Goal: Task Accomplishment & Management: Use online tool/utility

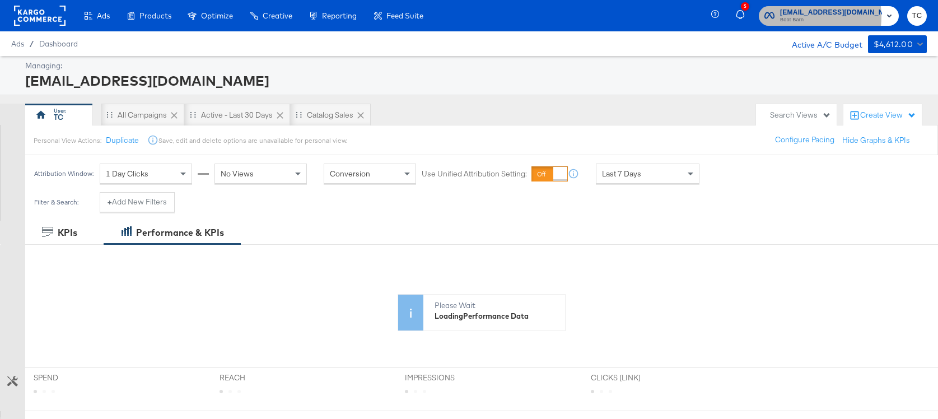
click at [814, 17] on span "Boot Barn" at bounding box center [831, 20] width 102 height 9
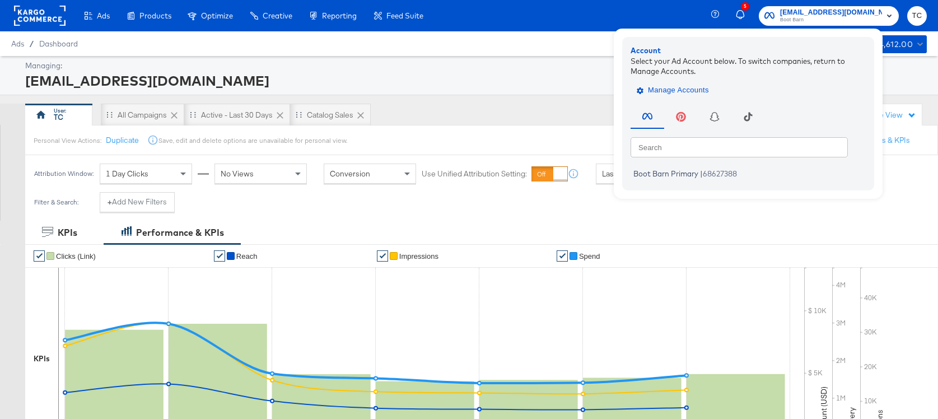
click at [694, 82] on button "Manage Accounts" at bounding box center [674, 90] width 87 height 17
click at [694, 85] on span "Manage Accounts" at bounding box center [674, 90] width 70 height 13
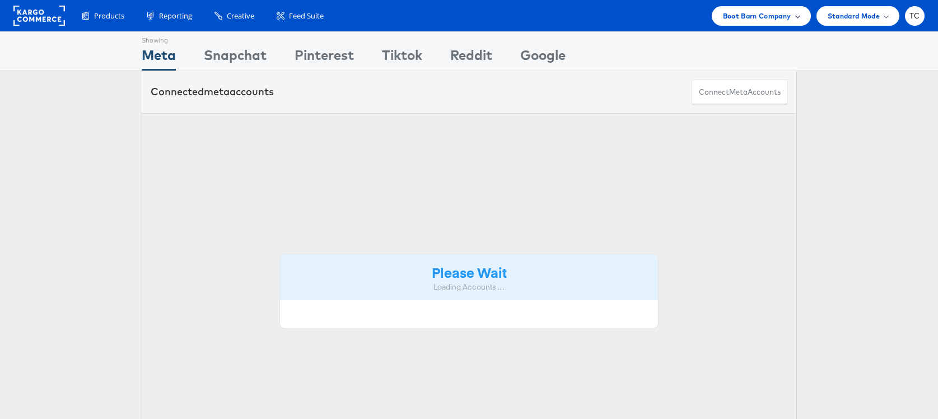
click at [762, 12] on span "Boot Barn Company" at bounding box center [757, 16] width 68 height 12
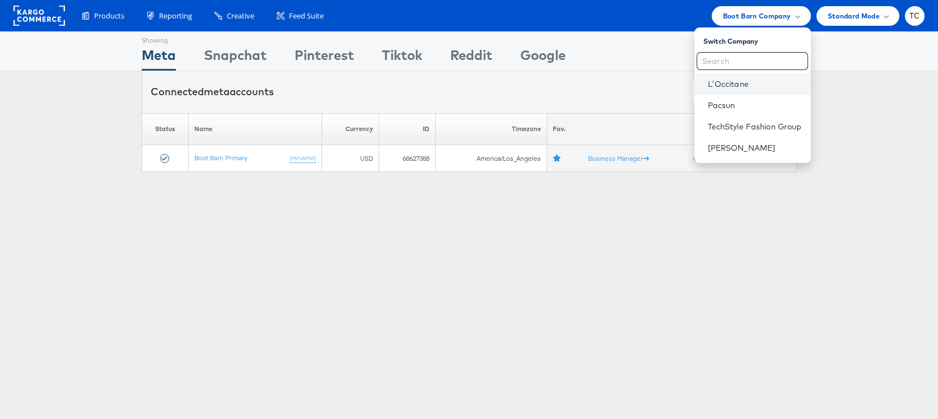
click at [728, 81] on link "L'Occitane" at bounding box center [755, 83] width 94 height 11
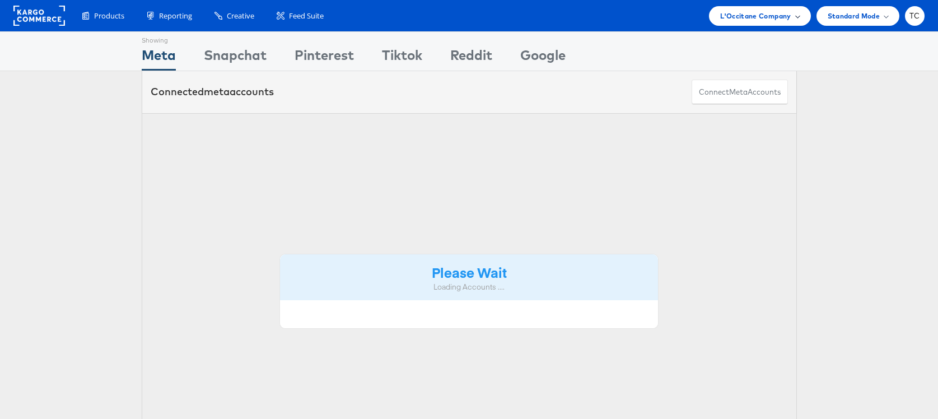
click at [760, 18] on span "L'Occitane Company" at bounding box center [755, 16] width 71 height 12
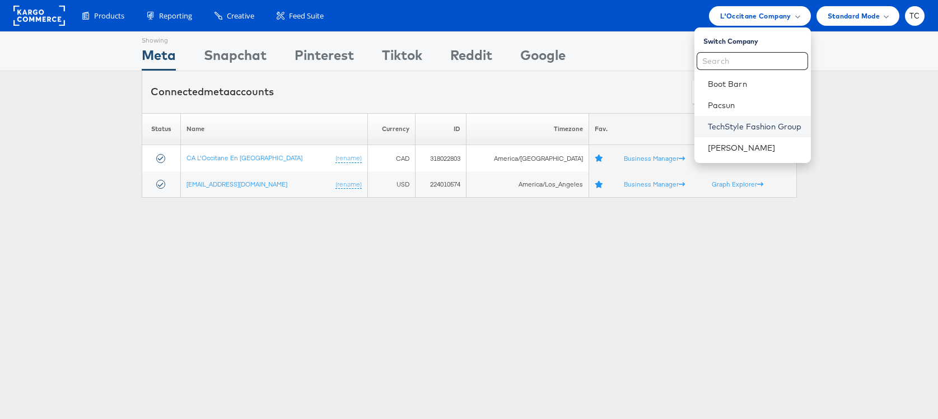
click at [741, 126] on link "TechStyle Fashion Group" at bounding box center [755, 126] width 94 height 11
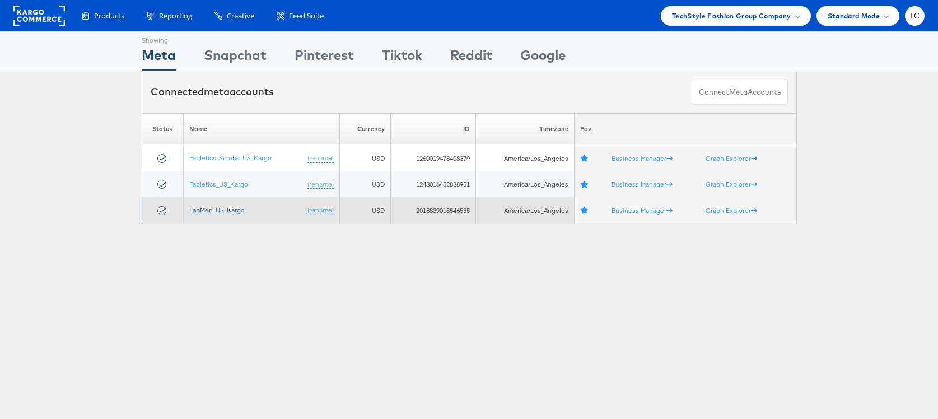
click at [223, 211] on link "FabMen_US_Kargo" at bounding box center [216, 210] width 55 height 8
click at [212, 212] on link "FabMen_US_Kargo" at bounding box center [216, 210] width 55 height 8
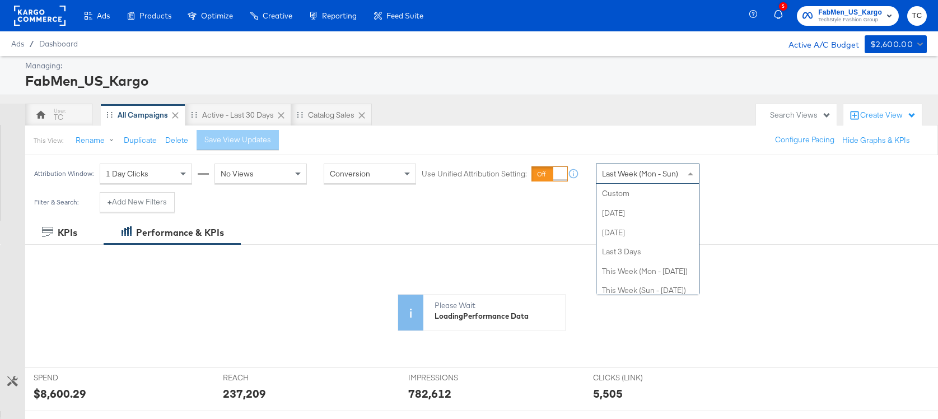
click at [675, 173] on span "Last Week (Mon - Sun)" at bounding box center [640, 174] width 76 height 10
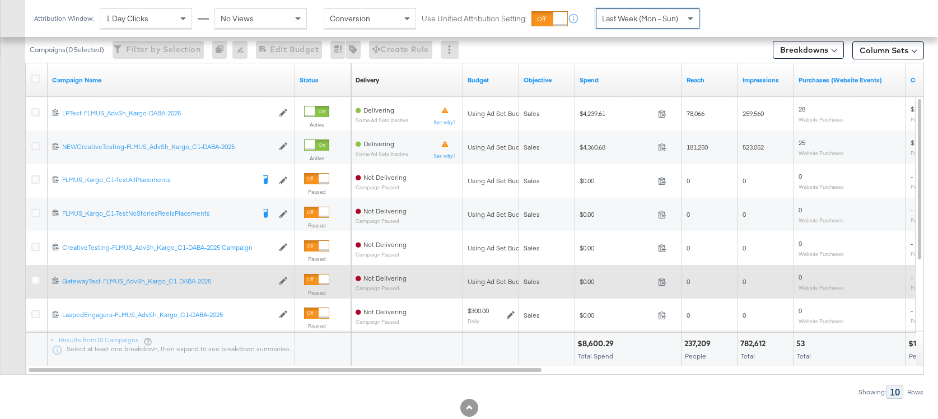
scroll to position [531, 0]
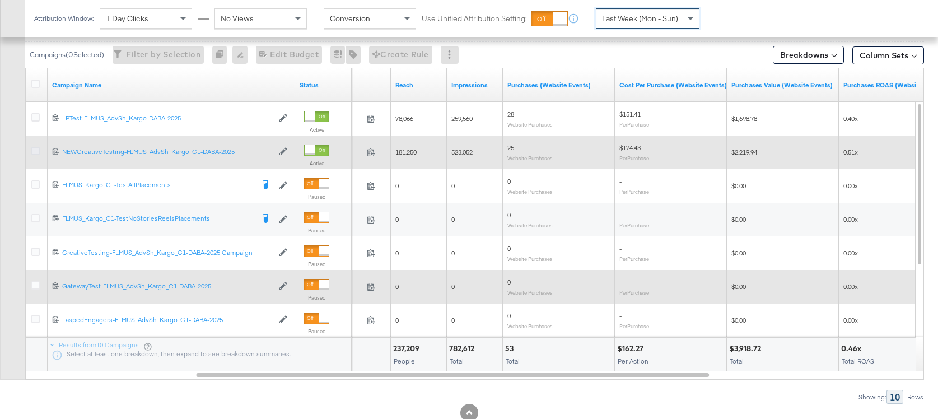
click at [34, 149] on icon at bounding box center [35, 151] width 8 height 8
click at [0, 0] on input "checkbox" at bounding box center [0, 0] width 0 height 0
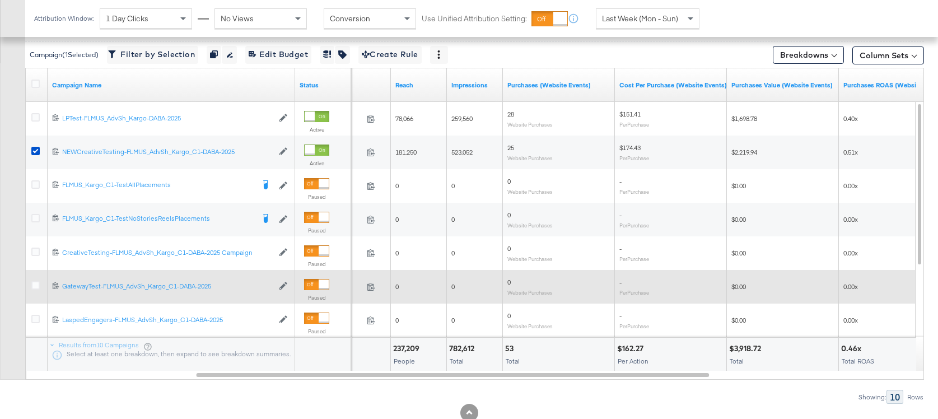
click at [132, 22] on span "1 Day Clicks" at bounding box center [127, 18] width 43 height 10
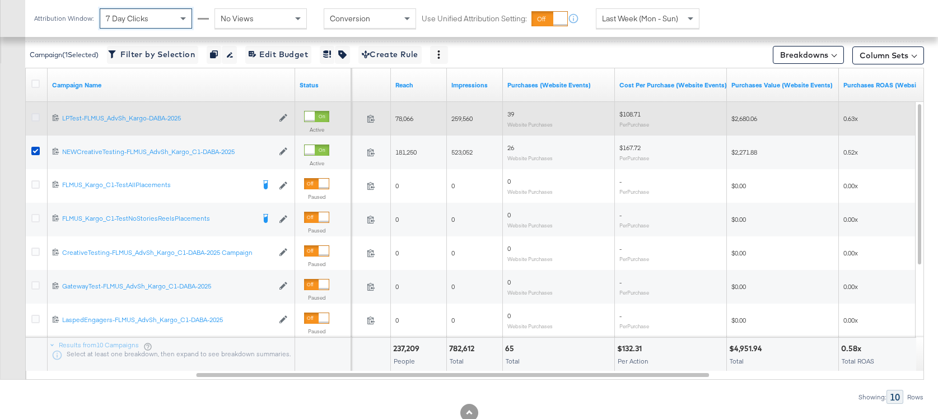
click at [38, 117] on icon at bounding box center [35, 117] width 8 height 8
click at [0, 0] on input "checkbox" at bounding box center [0, 0] width 0 height 0
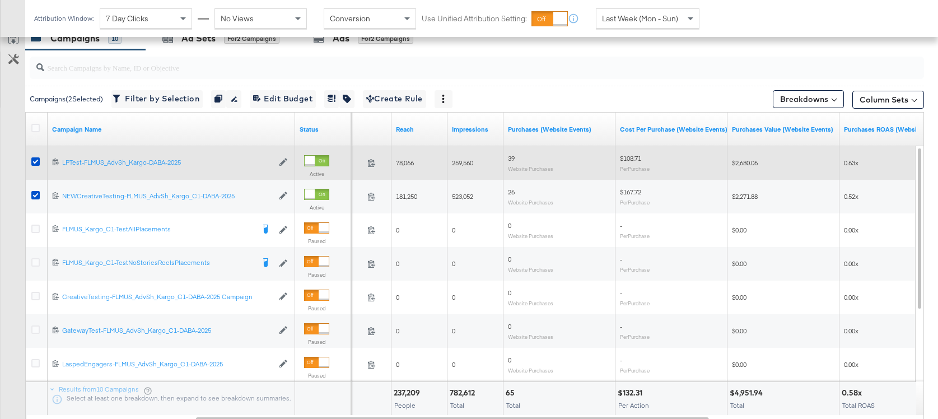
scroll to position [470, 0]
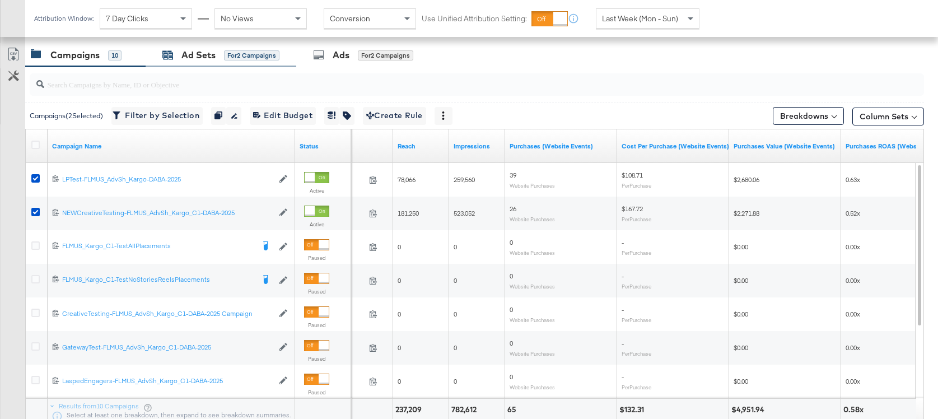
click at [203, 55] on div "Ad Sets" at bounding box center [198, 55] width 34 height 13
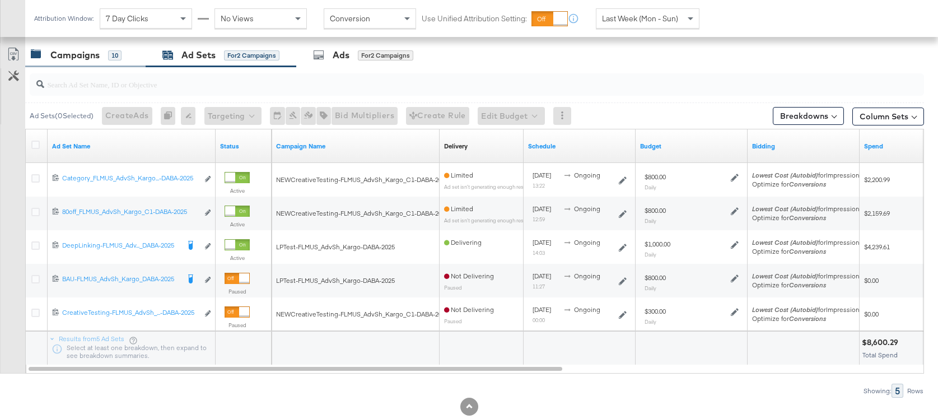
click at [120, 57] on div "10" at bounding box center [114, 55] width 13 height 10
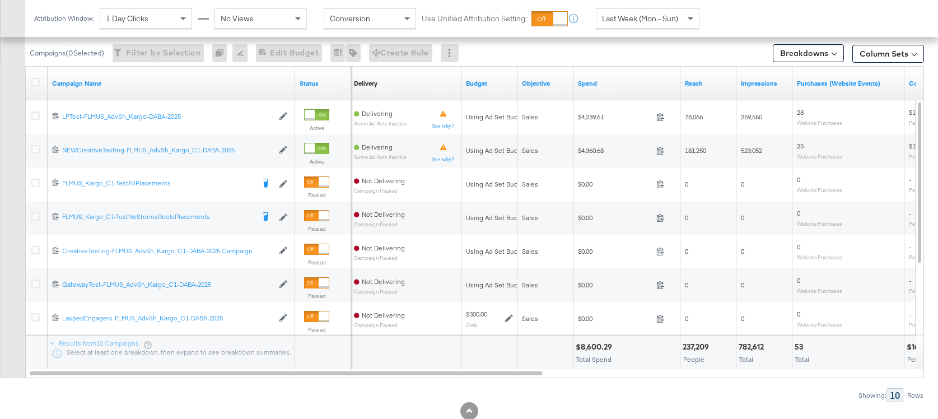
scroll to position [458, 0]
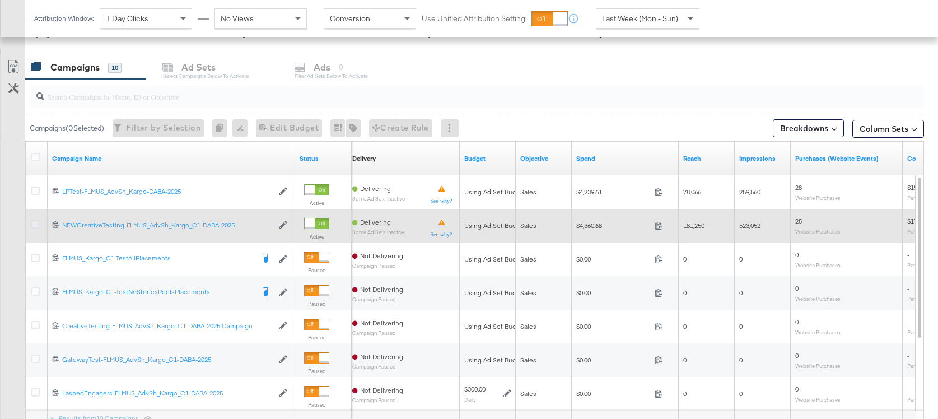
click at [35, 222] on icon at bounding box center [35, 224] width 8 height 8
click at [0, 0] on input "checkbox" at bounding box center [0, 0] width 0 height 0
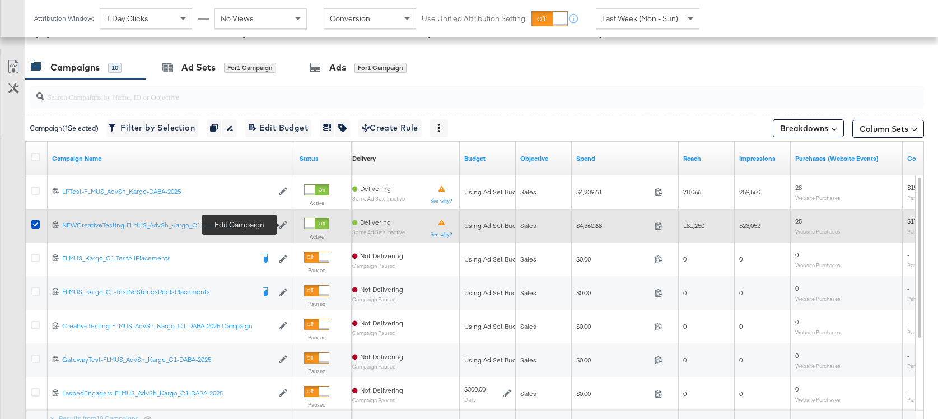
click at [283, 226] on icon at bounding box center [284, 225] width 8 height 8
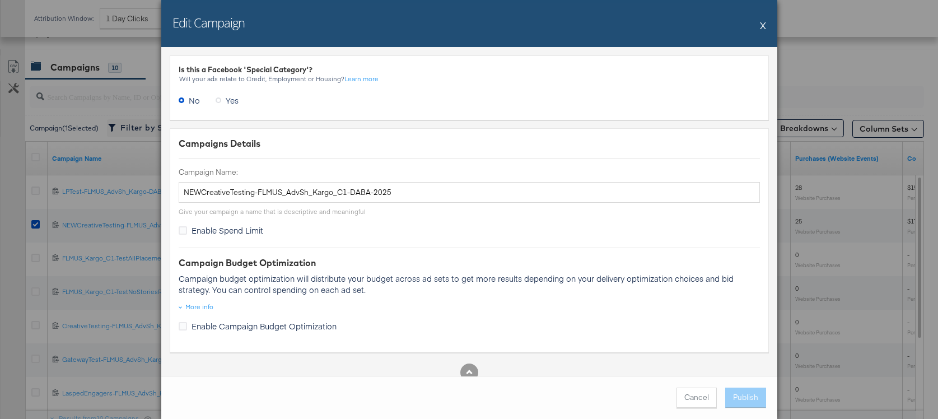
scroll to position [25, 0]
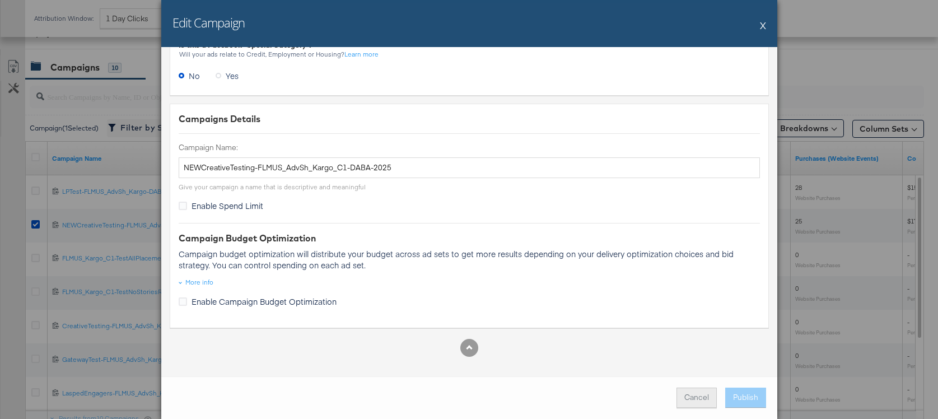
click at [683, 392] on button "Cancel" at bounding box center [697, 398] width 40 height 20
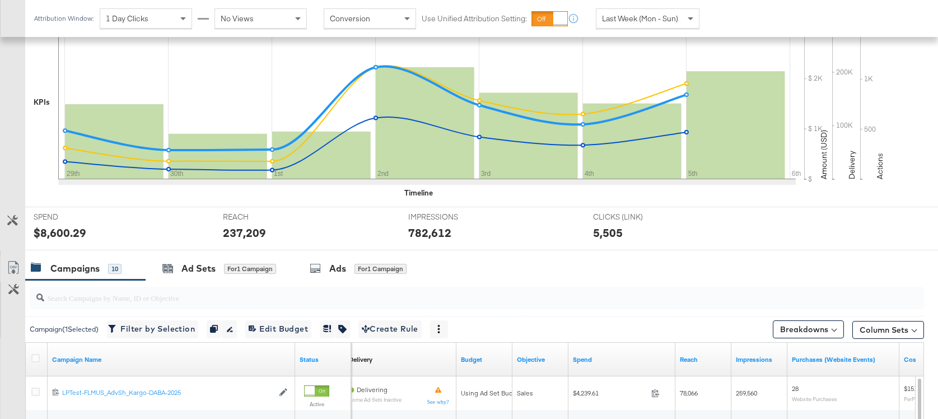
scroll to position [234, 0]
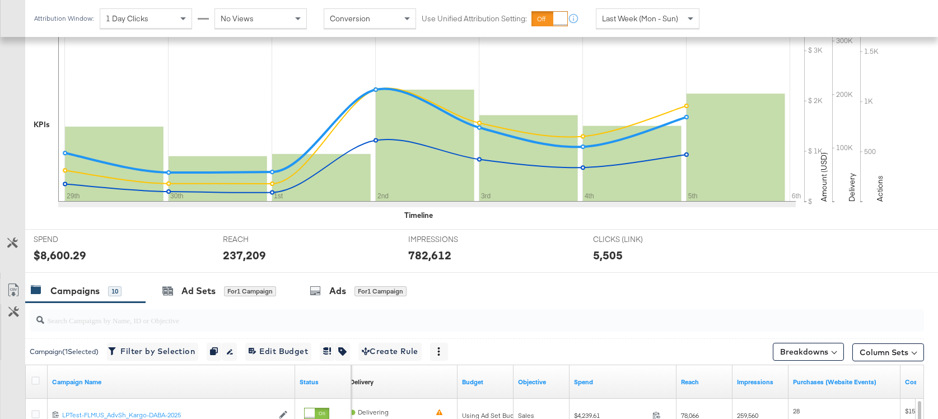
click at [247, 26] on div "No Views" at bounding box center [260, 18] width 91 height 19
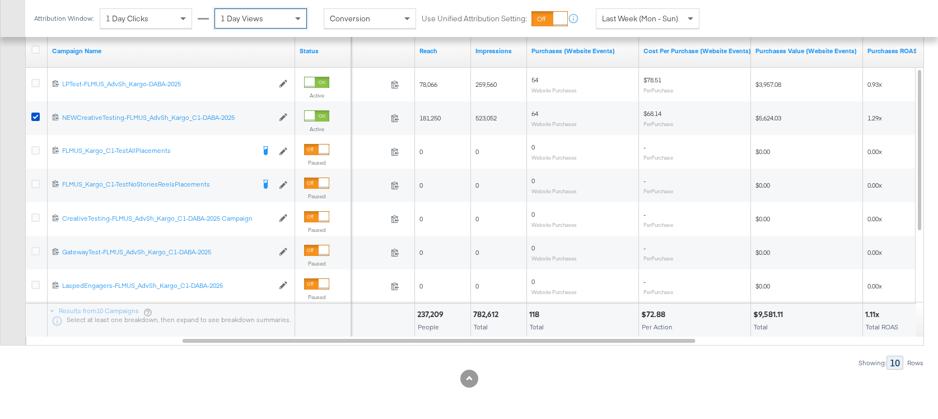
scroll to position [548, 0]
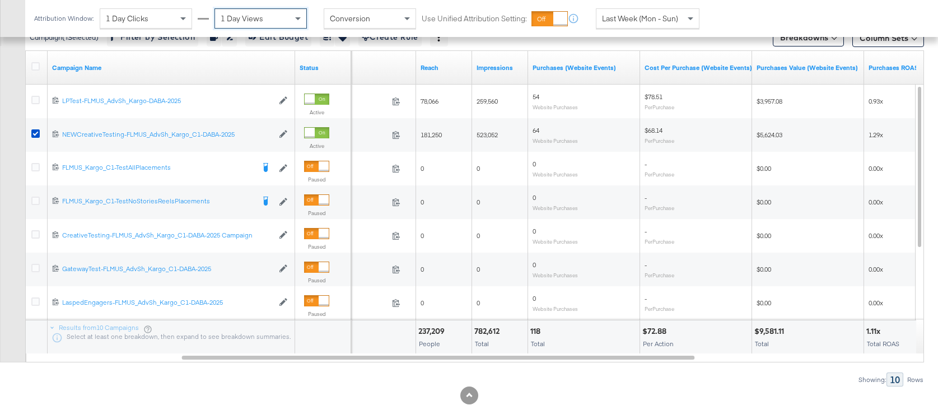
click at [161, 29] on div "Attribution Window: 1 Day Clicks 1 Day Views Conversion Use Unified Attribution…" at bounding box center [369, 18] width 688 height 37
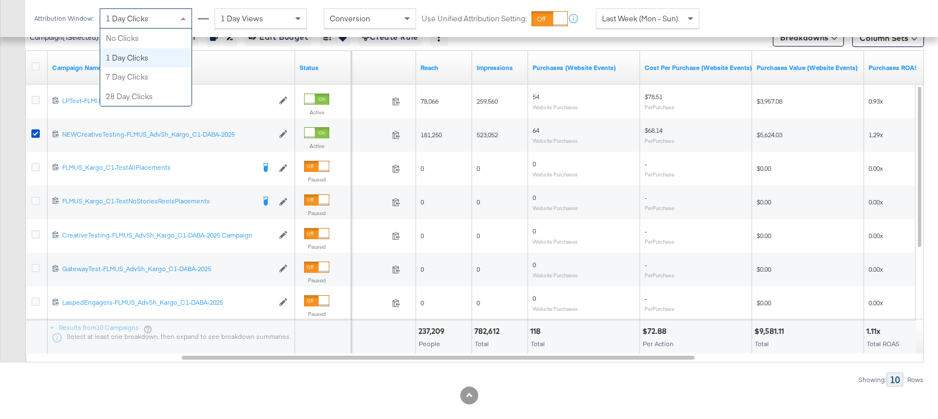
click at [180, 26] on span at bounding box center [185, 18] width 14 height 19
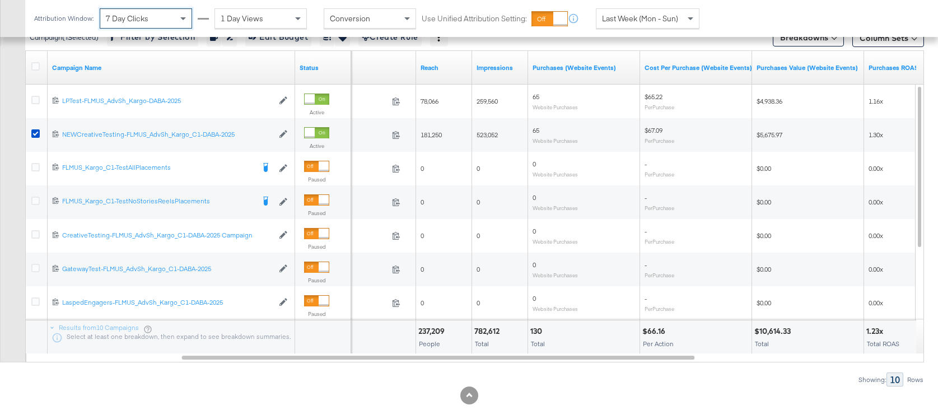
click at [289, 17] on div "1 Day Views" at bounding box center [260, 18] width 91 height 19
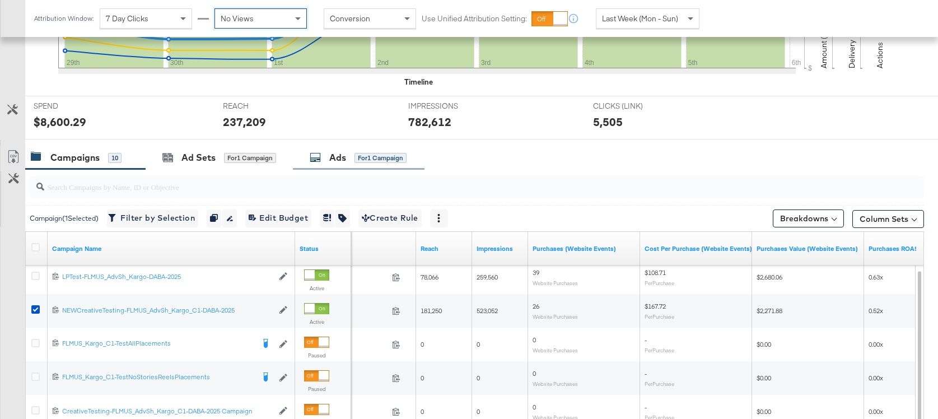
scroll to position [395, 0]
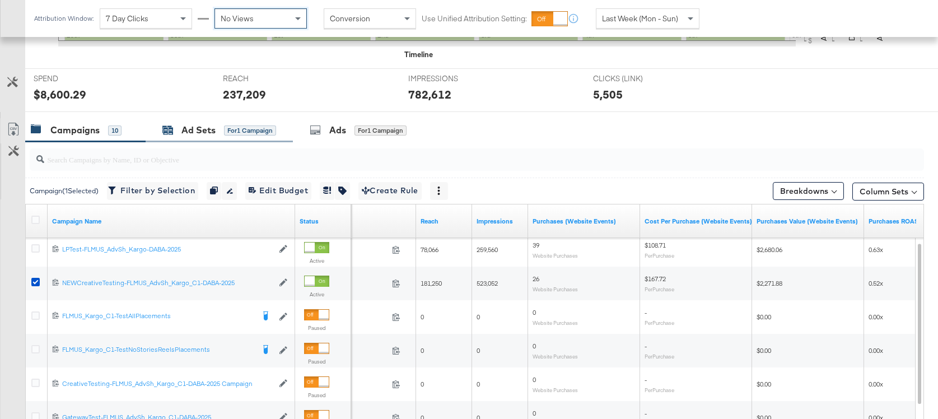
click at [222, 136] on div "Ad Sets for 1 Campaign" at bounding box center [219, 130] width 114 height 13
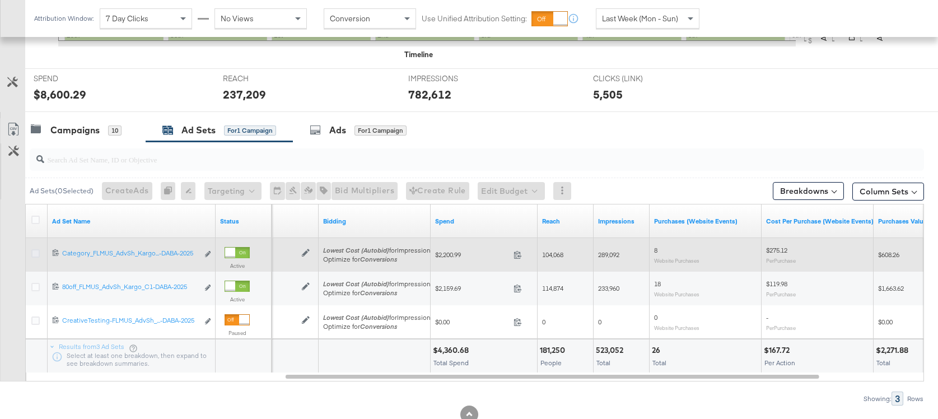
click at [35, 256] on icon at bounding box center [35, 253] width 8 height 8
click at [0, 0] on input "checkbox" at bounding box center [0, 0] width 0 height 0
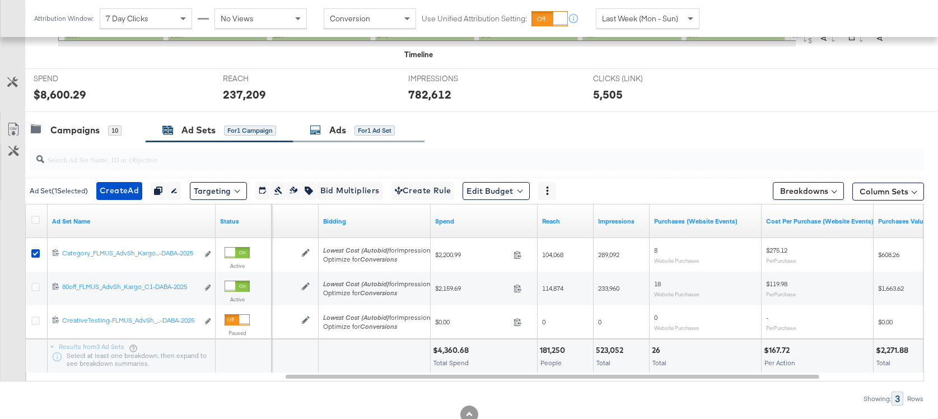
click at [376, 127] on div "for 1 Ad Set" at bounding box center [375, 130] width 40 height 10
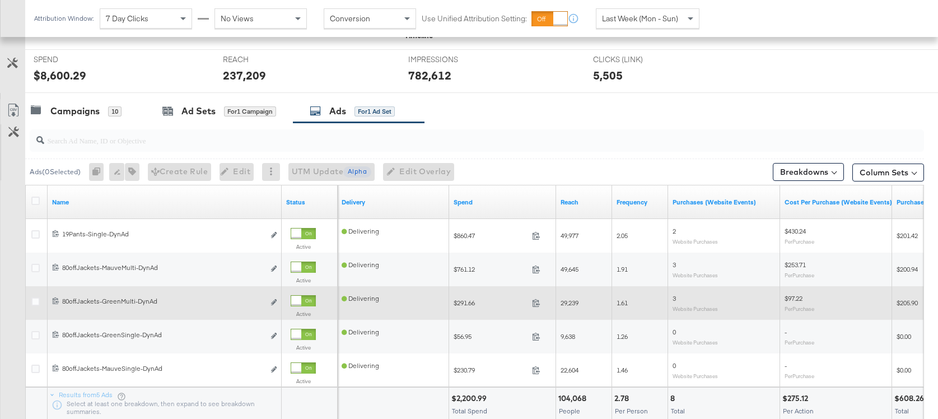
scroll to position [416, 0]
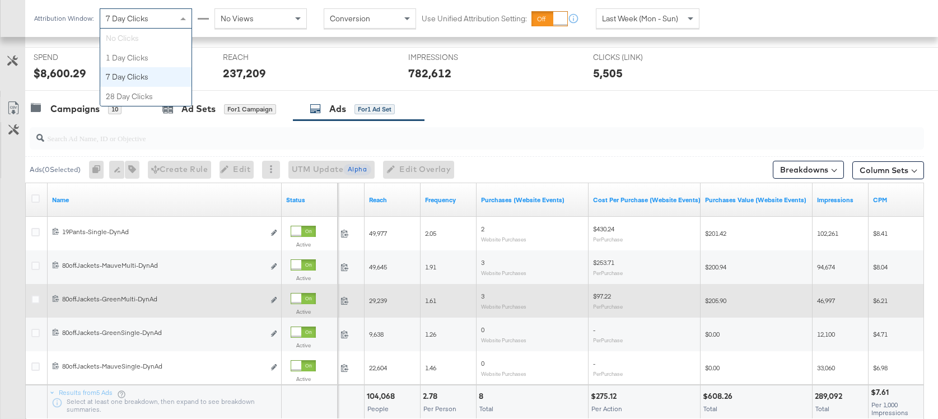
click at [164, 11] on div "7 Day Clicks" at bounding box center [145, 18] width 91 height 19
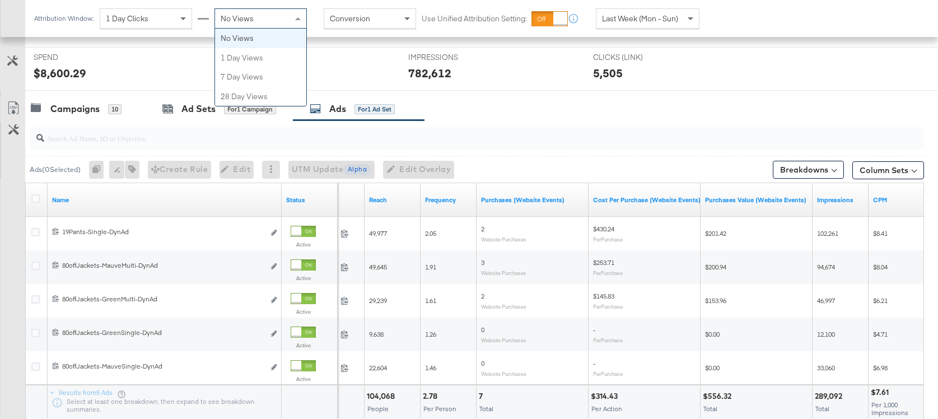
click at [249, 23] on span "No Views" at bounding box center [237, 18] width 33 height 10
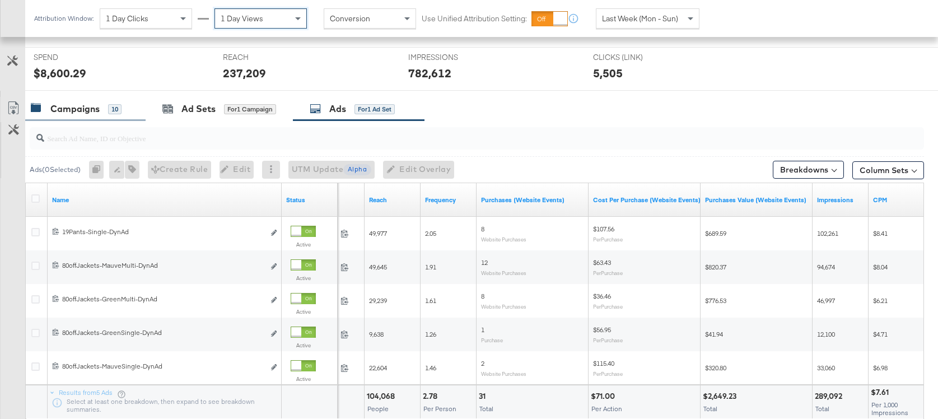
click at [92, 109] on div "Campaigns" at bounding box center [74, 109] width 49 height 13
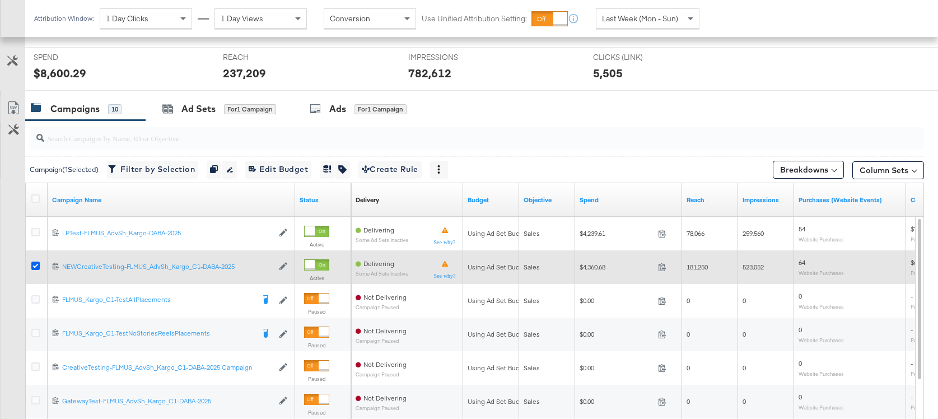
click at [36, 266] on icon at bounding box center [35, 266] width 8 height 8
click at [0, 0] on input "checkbox" at bounding box center [0, 0] width 0 height 0
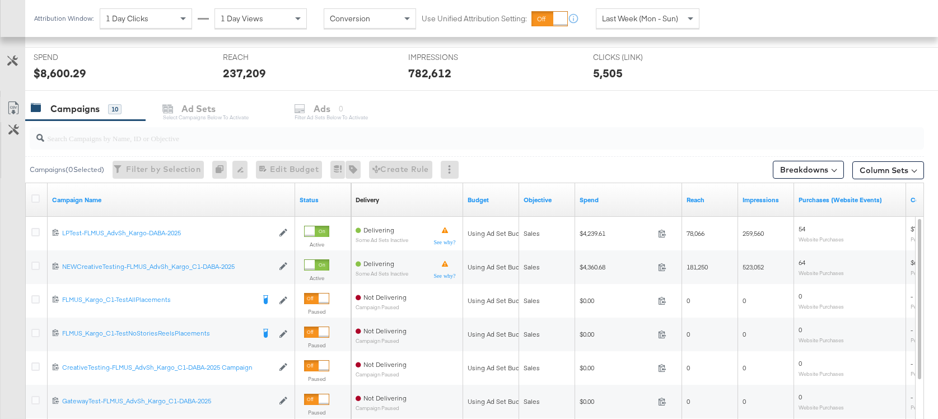
click at [194, 25] on div "1 Day Clicks 1 Day Views" at bounding box center [203, 18] width 207 height 20
click at [189, 24] on span at bounding box center [185, 18] width 14 height 19
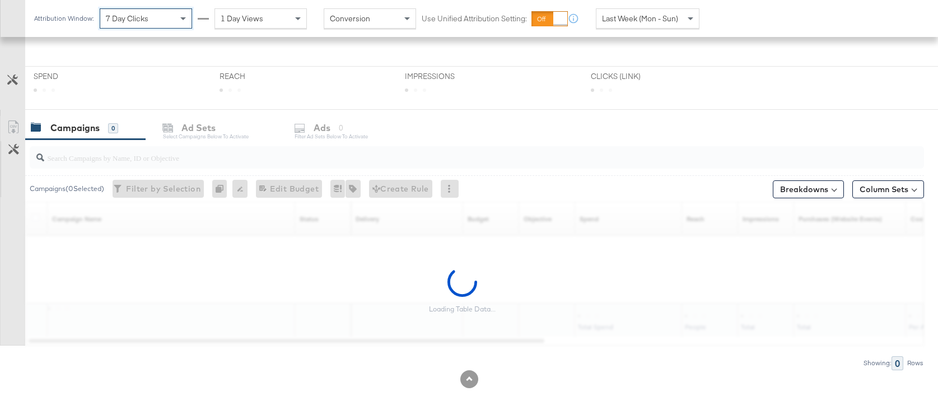
scroll to position [301, 0]
click at [248, 27] on div "1 Day Views" at bounding box center [261, 18] width 92 height 20
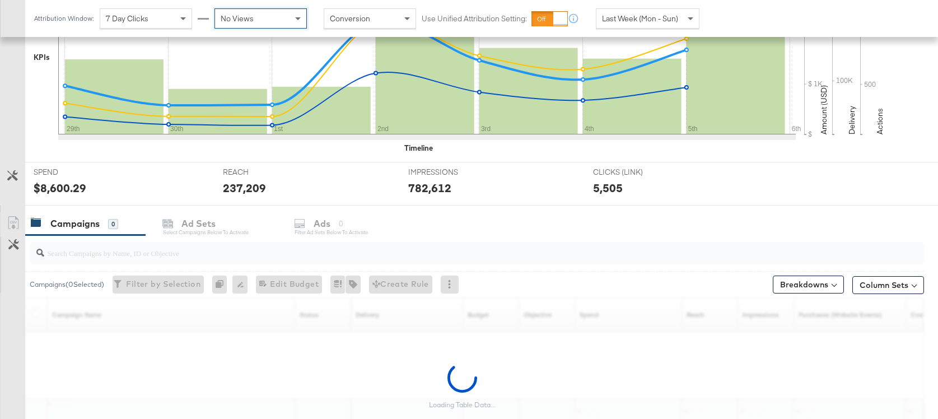
scroll to position [397, 0]
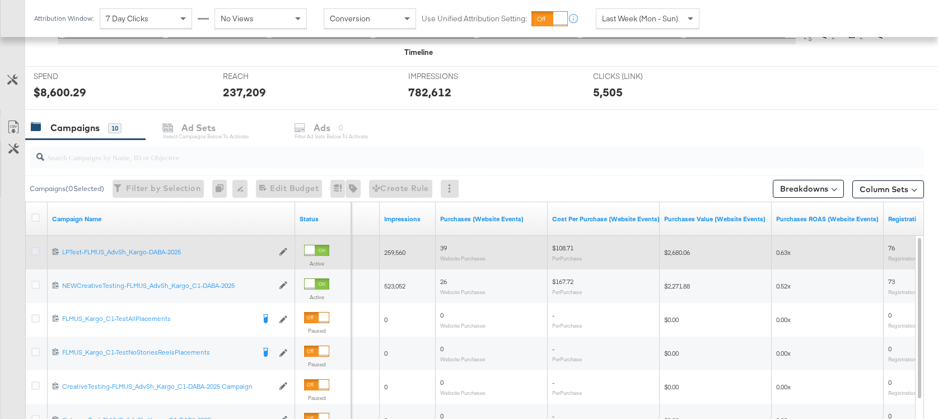
click at [35, 252] on icon at bounding box center [35, 251] width 8 height 8
click at [0, 0] on input "checkbox" at bounding box center [0, 0] width 0 height 0
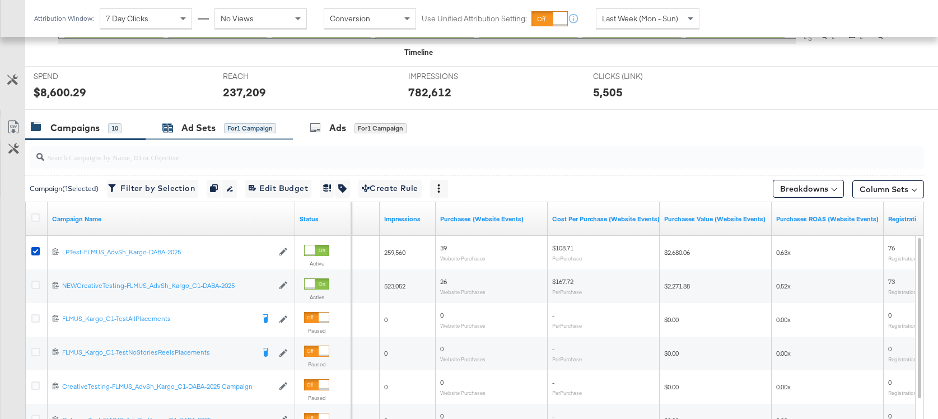
click at [241, 132] on div "for 1 Campaign" at bounding box center [250, 128] width 52 height 10
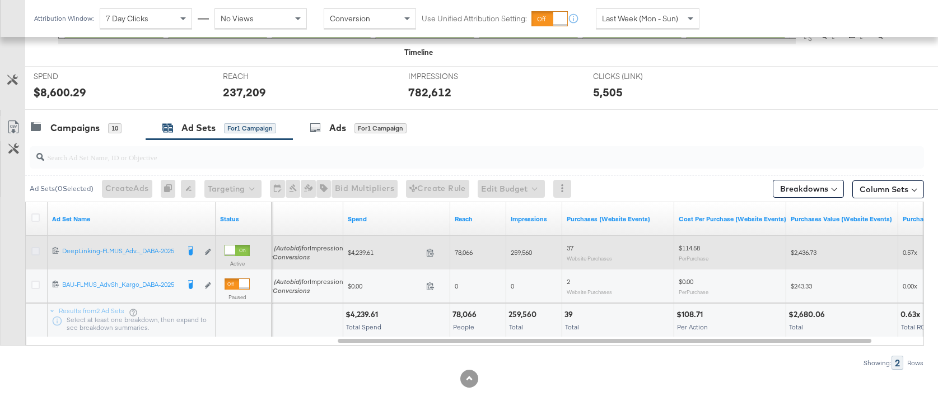
click at [35, 248] on icon at bounding box center [35, 251] width 8 height 8
click at [0, 0] on input "checkbox" at bounding box center [0, 0] width 0 height 0
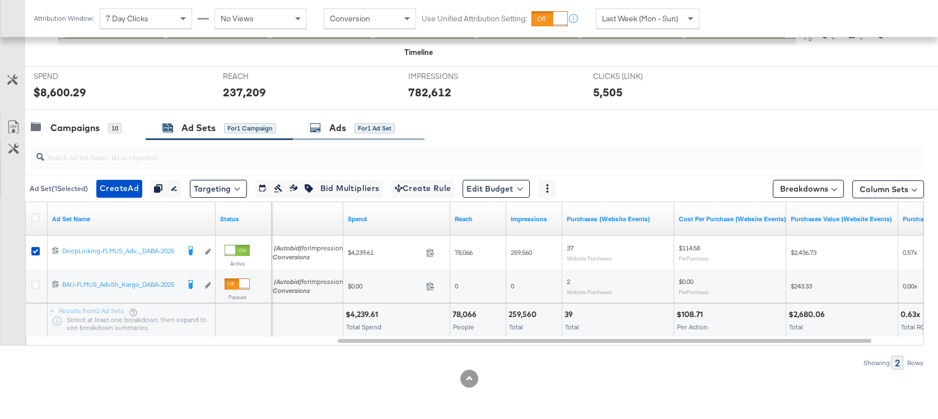
click at [348, 128] on div "Ads for 1 Ad Set" at bounding box center [352, 128] width 85 height 13
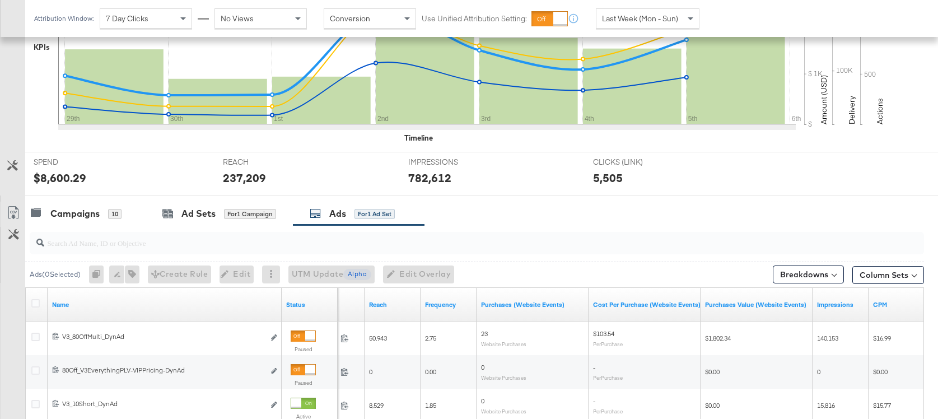
scroll to position [273, 0]
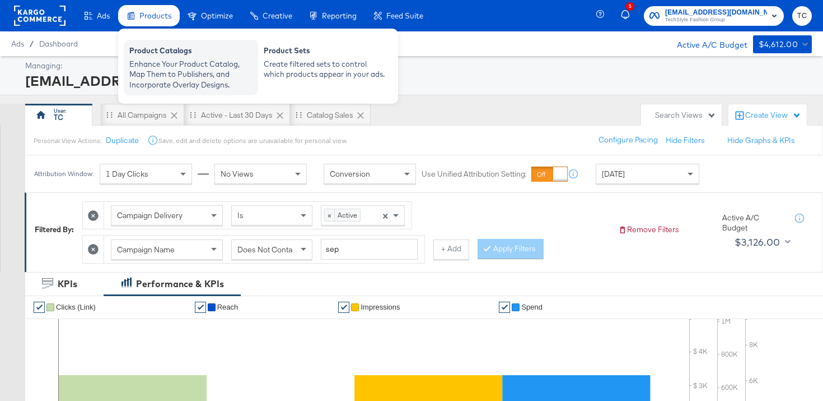
click at [159, 72] on div "Enhance Your Product Catalog, Map Them to Publishers, and Incorporate Overlay D…" at bounding box center [190, 74] width 123 height 31
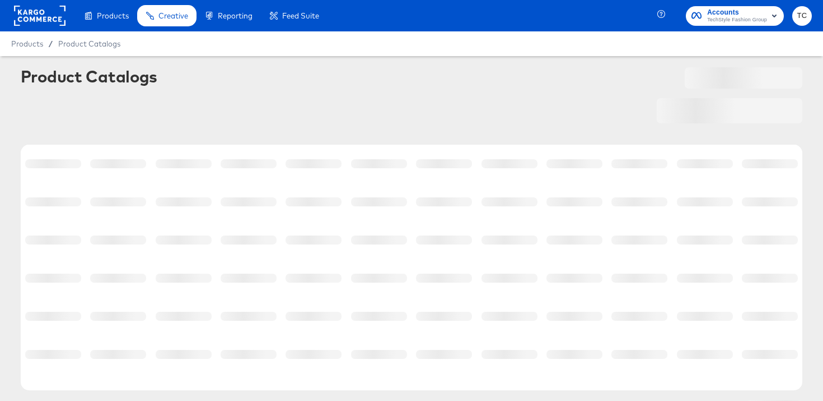
click at [757, 15] on div "Accounts TechStyle Fashion Group" at bounding box center [738, 16] width 60 height 18
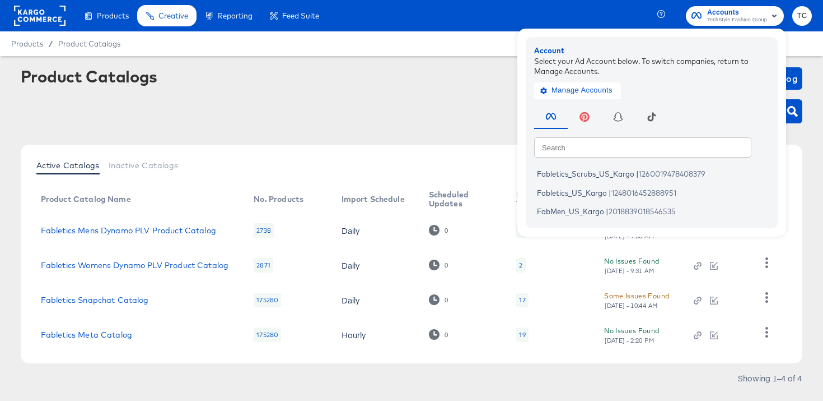
click at [243, 360] on div "Active Catalogs Inactive Catalogs Product Catalog Name No. Products Import Sche…" at bounding box center [412, 254] width 783 height 218
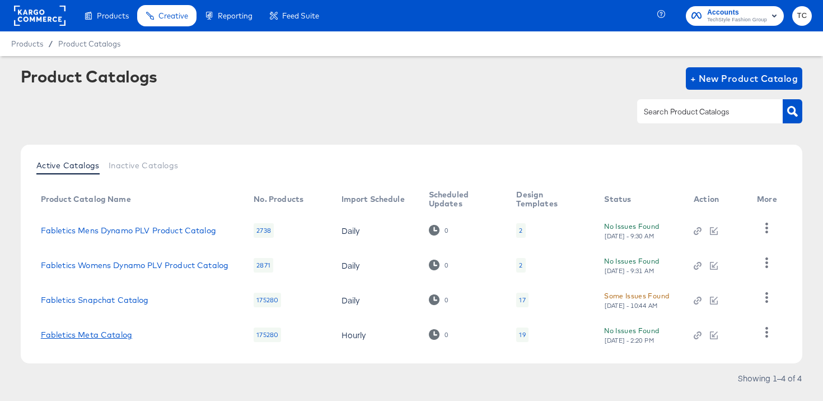
click at [108, 332] on link "Fabletics Meta Catalog" at bounding box center [86, 334] width 91 height 9
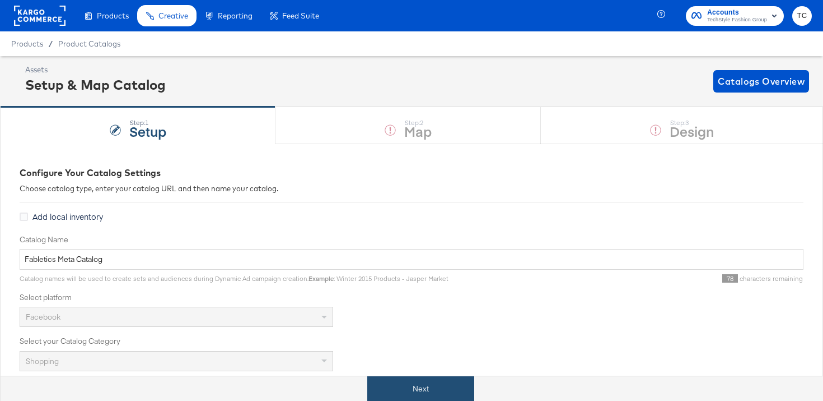
click at [430, 380] on button "Next" at bounding box center [420, 388] width 107 height 25
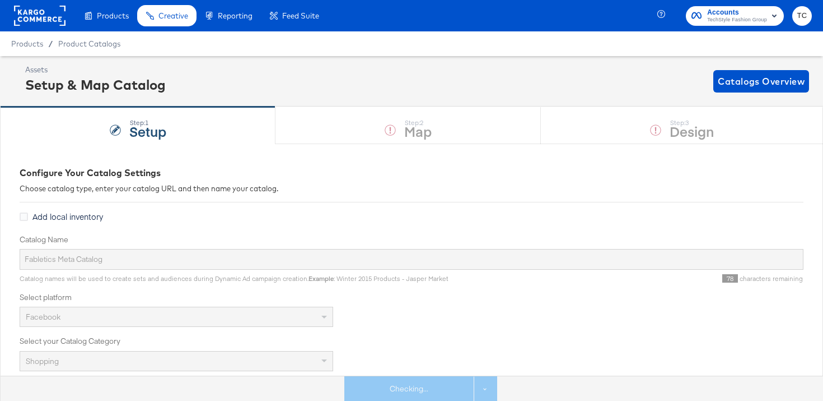
click at [660, 100] on div "Assets Setup & Map Catalog Catalogs Overview" at bounding box center [411, 81] width 823 height 50
click at [659, 116] on div "Step: 1 Setup Step: 2 Map Step: 3 Design" at bounding box center [411, 124] width 823 height 37
click at [659, 118] on div "Step: 1 Setup Step: 2 Map Step: 3 Design" at bounding box center [411, 124] width 823 height 37
click at [661, 128] on div "Step: 3 Design" at bounding box center [682, 125] width 282 height 37
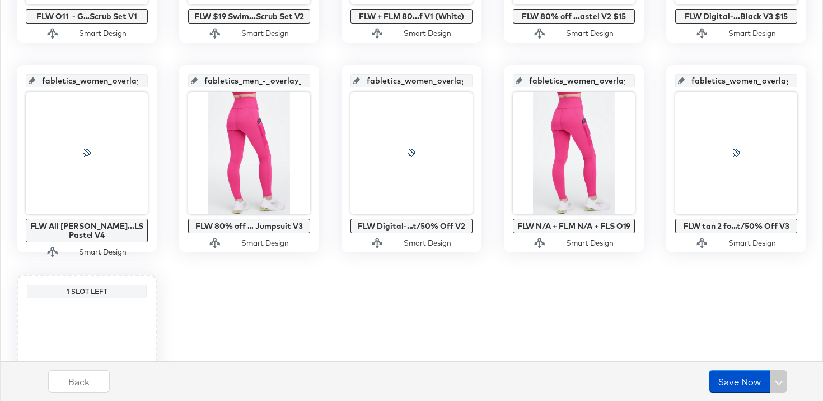
scroll to position [971, 0]
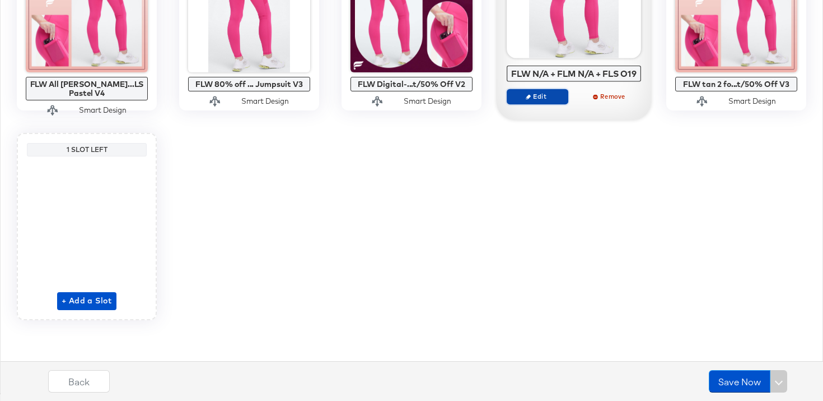
click at [547, 104] on button "Edit" at bounding box center [538, 97] width 62 height 16
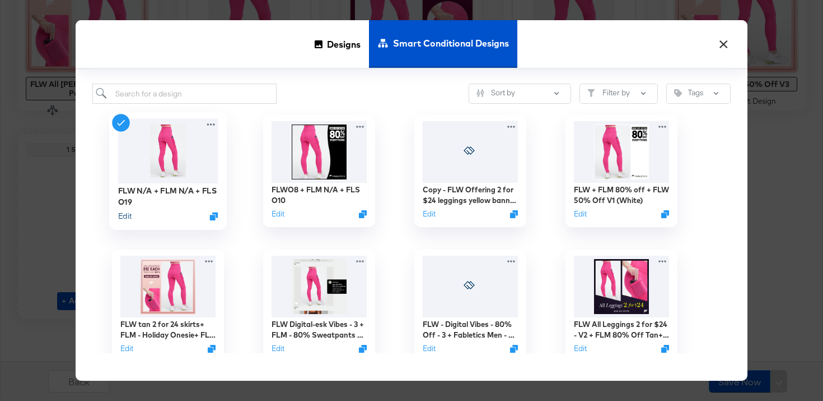
click at [130, 214] on button "Edit" at bounding box center [124, 216] width 13 height 11
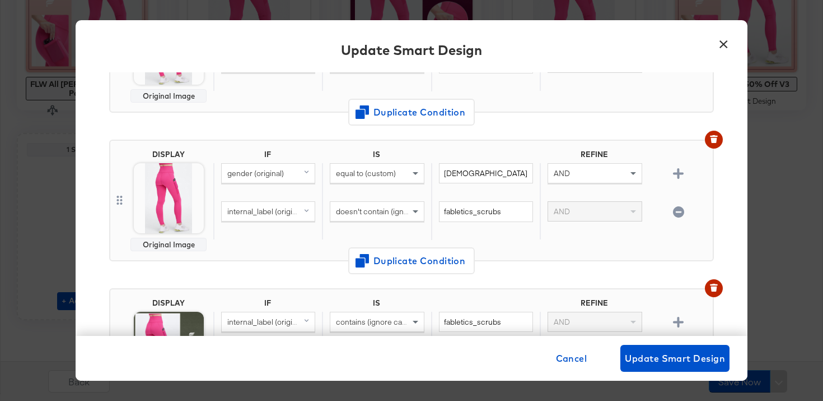
scroll to position [314, 0]
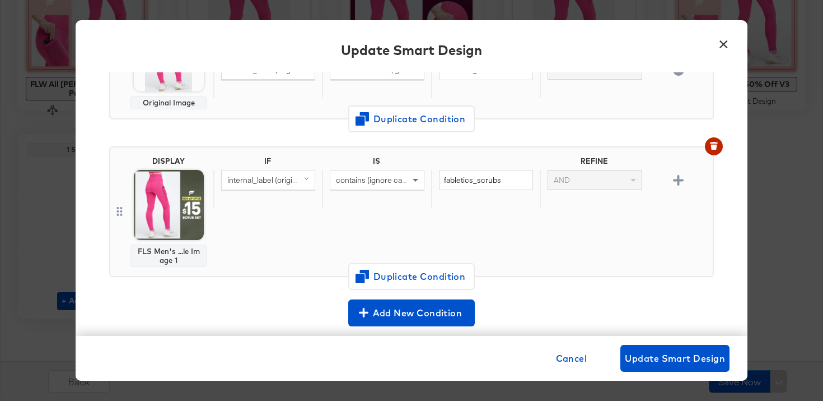
click at [724, 44] on button "×" at bounding box center [724, 41] width 20 height 20
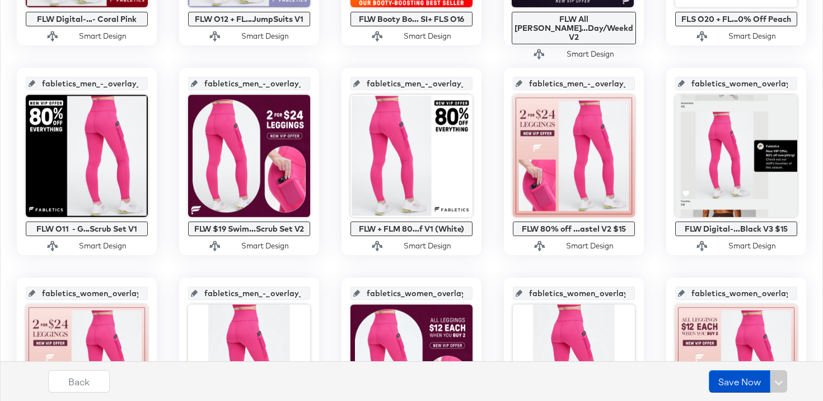
scroll to position [429, 0]
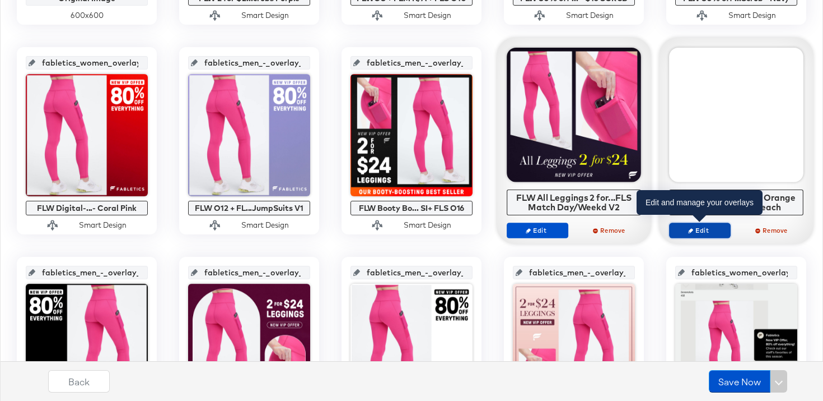
click at [712, 233] on span "Edit" at bounding box center [700, 230] width 52 height 8
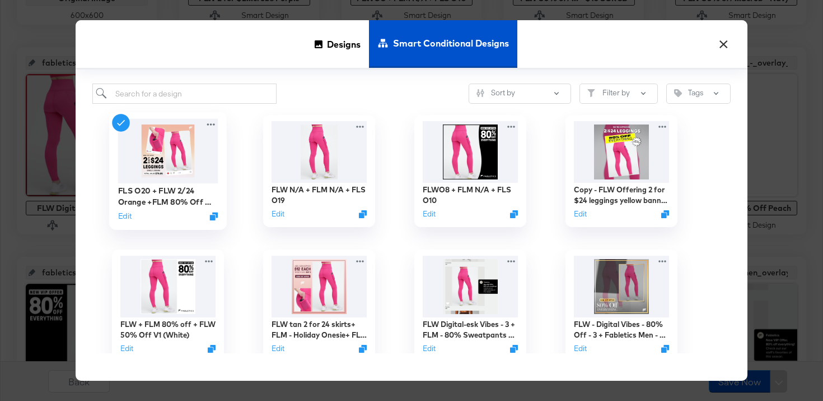
click at [124, 222] on div "FLS O20 + FLW 2/24 Orange +FLM 80% Off Peach Edit" at bounding box center [168, 203] width 100 height 40
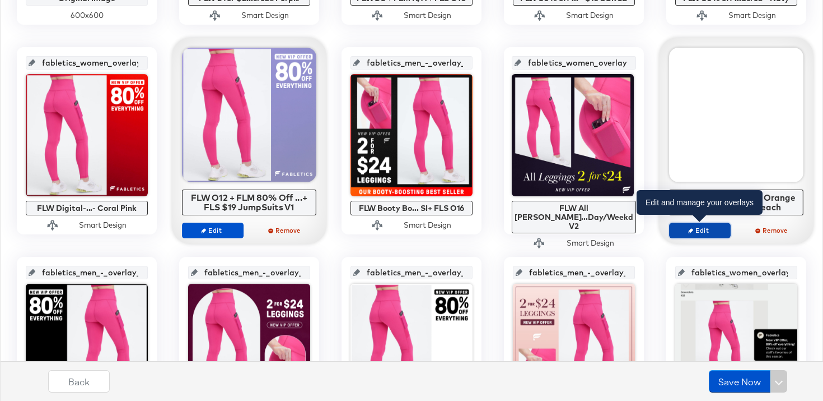
click at [720, 229] on span "Edit" at bounding box center [700, 230] width 52 height 8
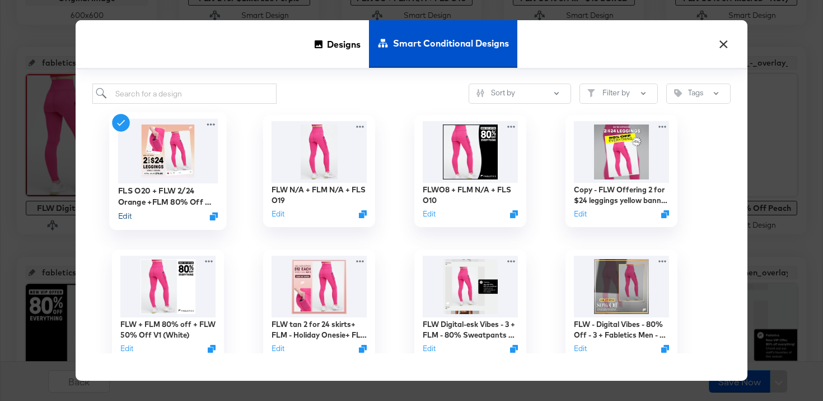
click at [124, 218] on button "Edit" at bounding box center [124, 216] width 13 height 11
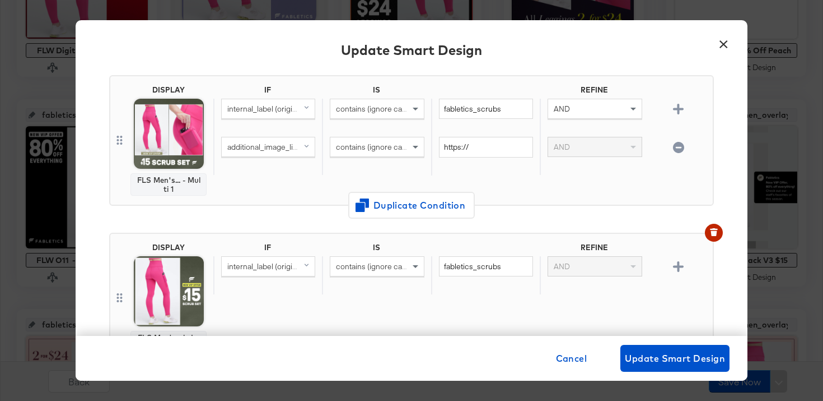
scroll to position [80, 0]
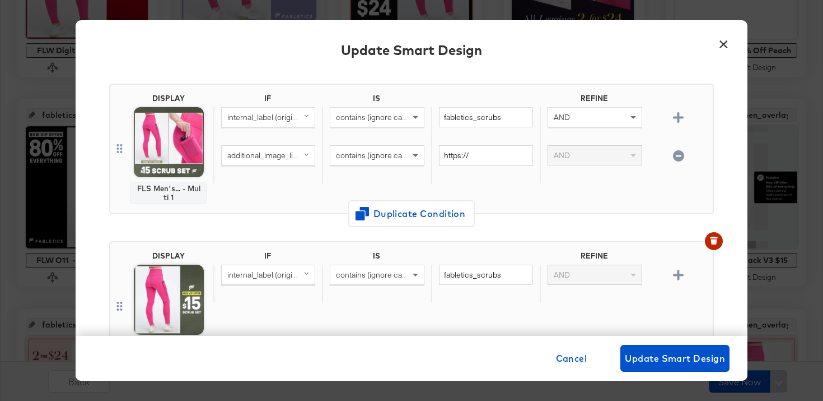
click at [683, 153] on icon "button" at bounding box center [678, 155] width 11 height 11
click at [716, 238] on icon "button" at bounding box center [714, 237] width 8 height 2
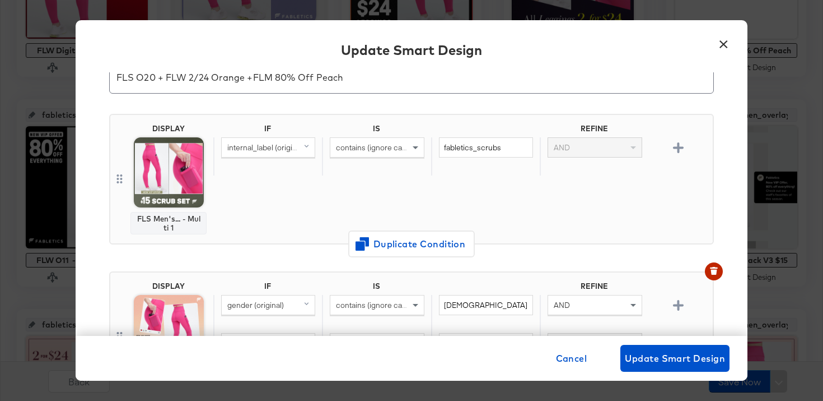
scroll to position [0, 0]
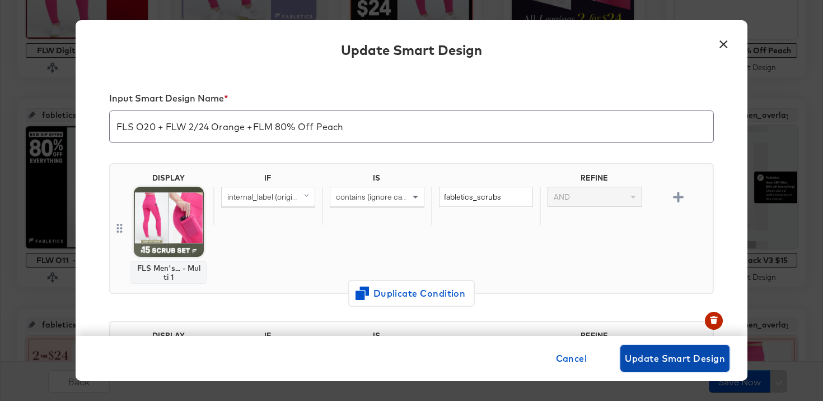
click at [712, 357] on span "Update Smart Design" at bounding box center [675, 358] width 100 height 16
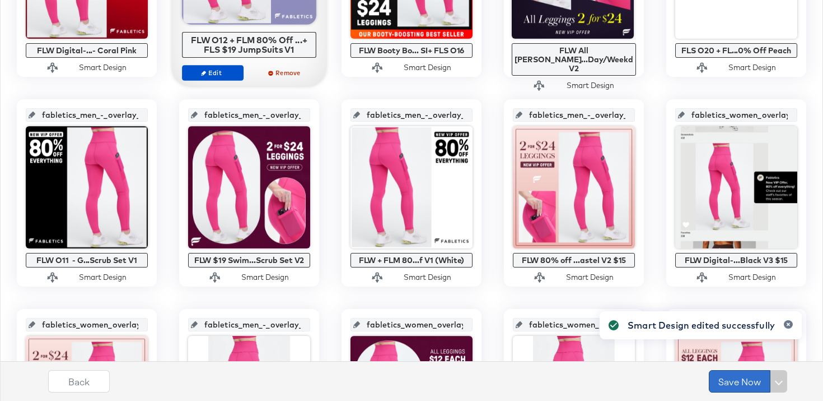
click at [746, 385] on button "Save Now" at bounding box center [740, 381] width 62 height 22
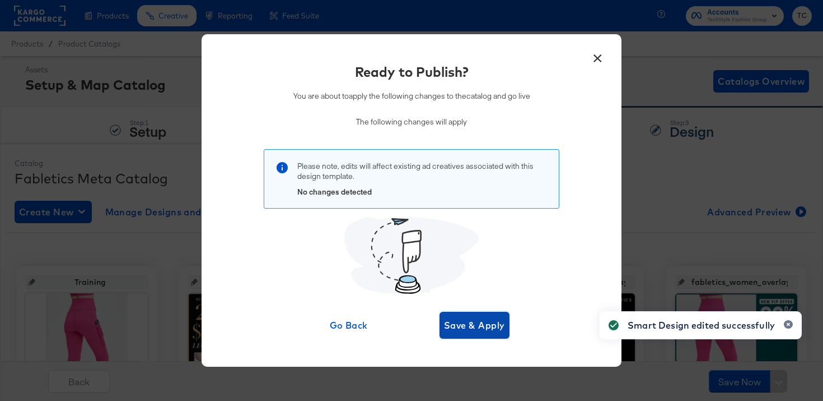
click at [495, 320] on span "Save & Apply" at bounding box center [474, 325] width 61 height 16
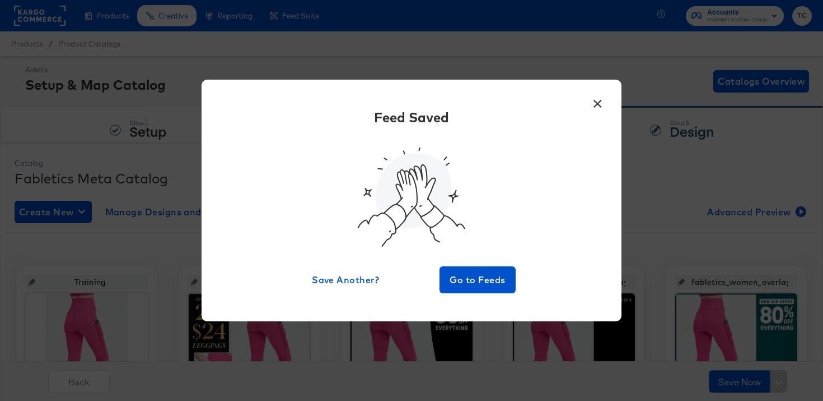
click at [597, 103] on button "×" at bounding box center [598, 101] width 20 height 20
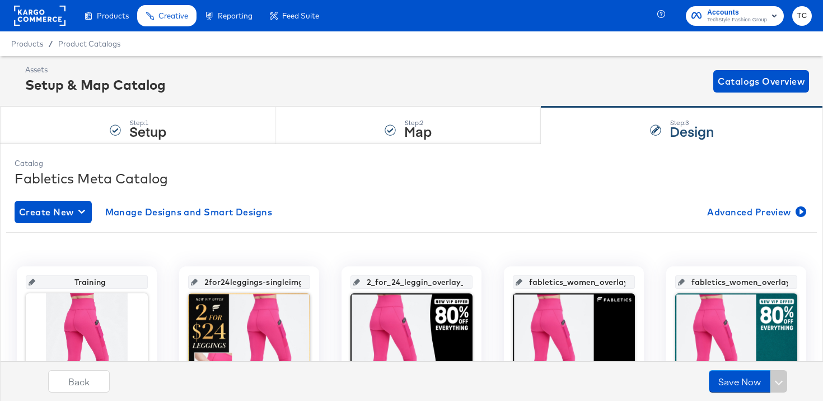
click at [65, 20] on rect at bounding box center [40, 16] width 52 height 20
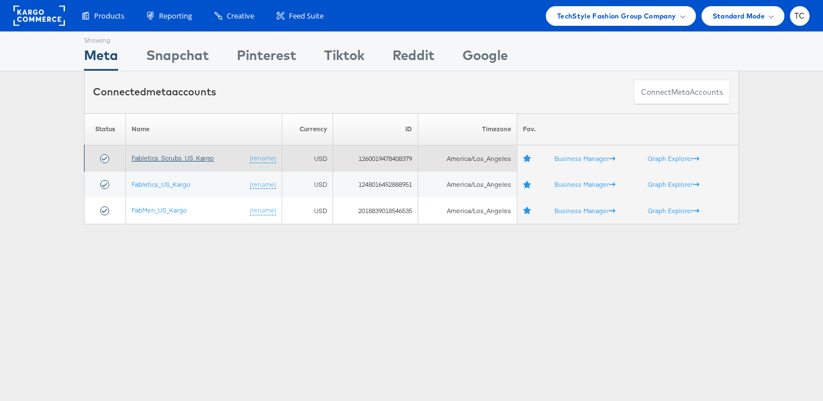
click at [164, 158] on link "Fabletics_Scrubs_US_Kargo" at bounding box center [173, 157] width 82 height 8
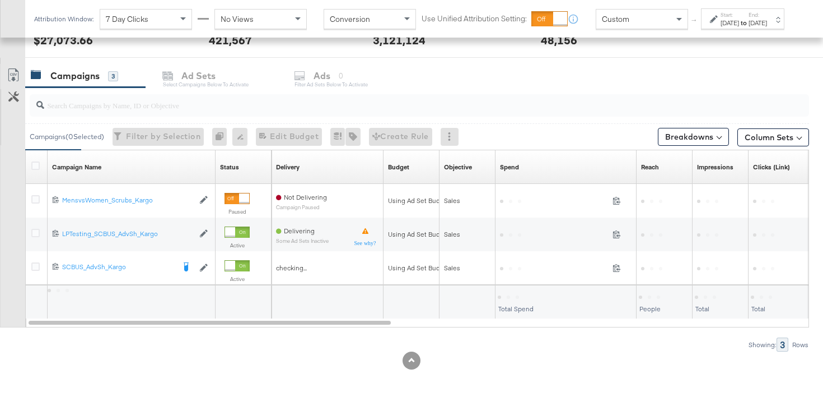
scroll to position [460, 0]
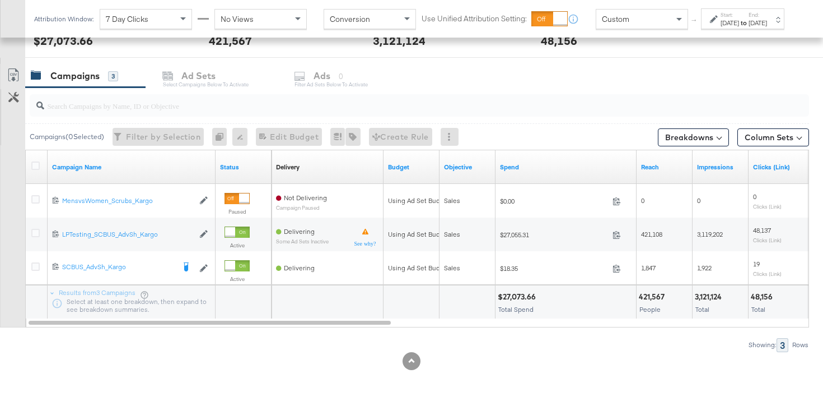
click at [625, 29] on div "Custom" at bounding box center [642, 19] width 91 height 19
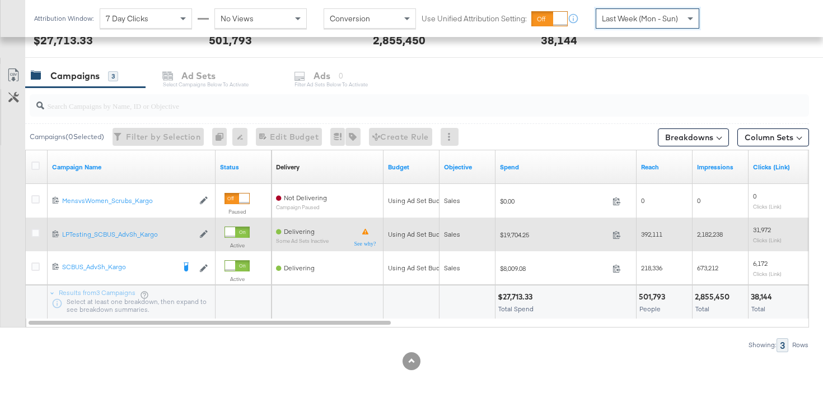
scroll to position [449, 0]
click at [35, 233] on icon at bounding box center [35, 233] width 8 height 8
click at [0, 0] on input "checkbox" at bounding box center [0, 0] width 0 height 0
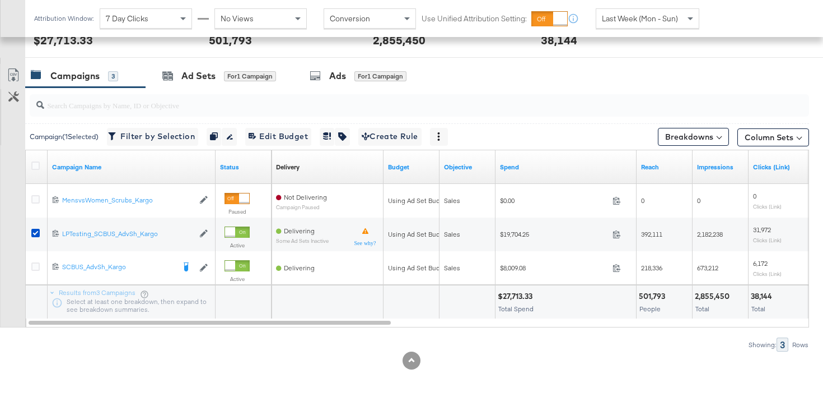
click at [258, 71] on span "for 1 Campaign" at bounding box center [250, 76] width 52 height 10
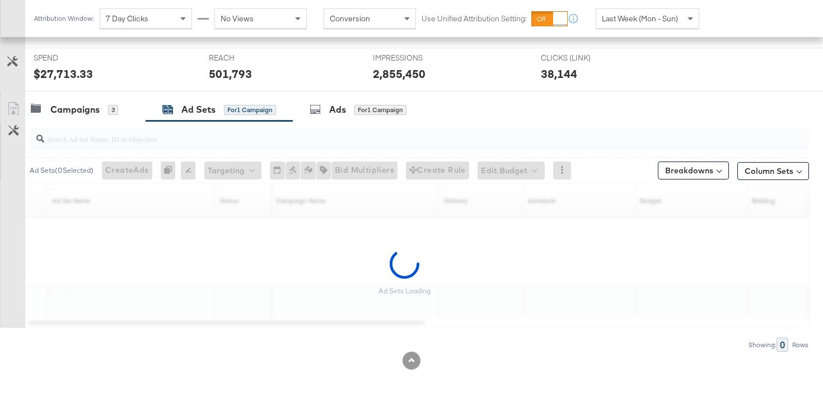
scroll to position [416, 0]
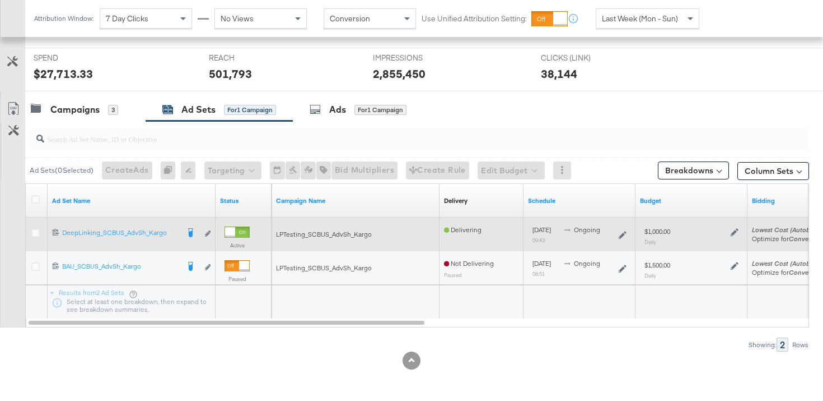
click at [35, 236] on div at bounding box center [37, 234] width 12 height 11
click at [38, 227] on div at bounding box center [37, 234] width 21 height 20
click at [31, 231] on icon at bounding box center [35, 233] width 8 height 8
click at [0, 0] on input "checkbox" at bounding box center [0, 0] width 0 height 0
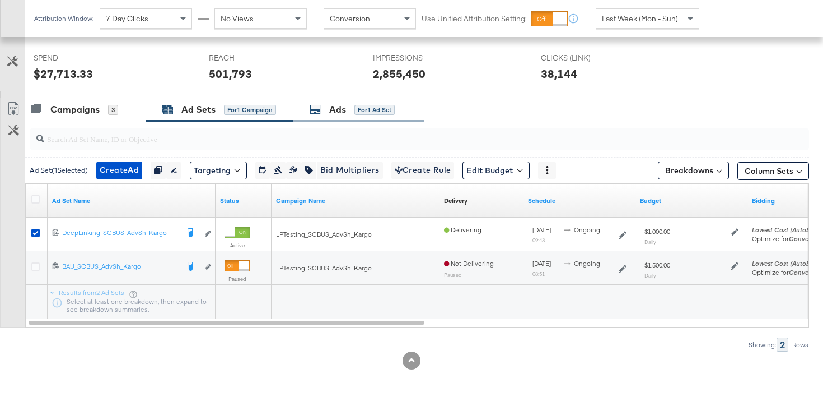
click at [364, 114] on div "for 1 Ad Set" at bounding box center [375, 110] width 40 height 10
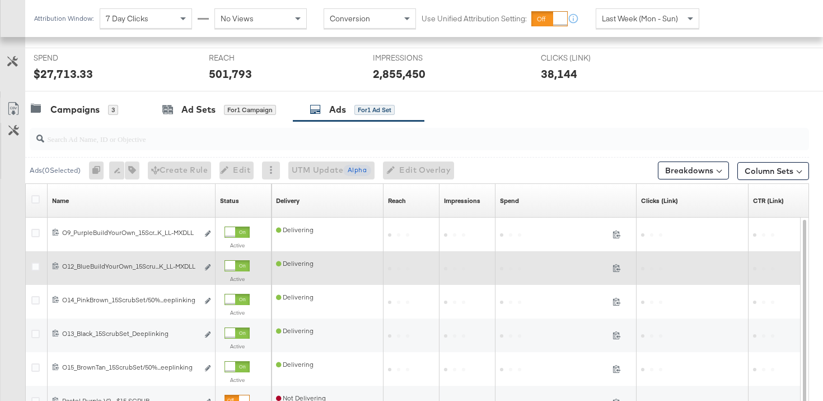
scroll to position [449, 0]
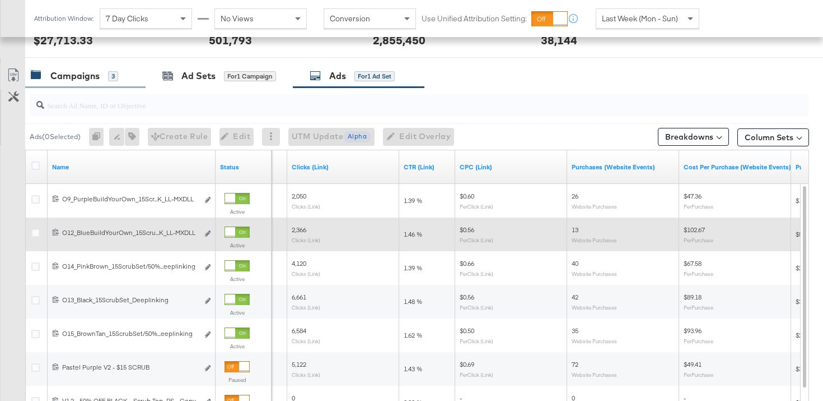
click at [72, 80] on div "Campaigns" at bounding box center [74, 75] width 49 height 13
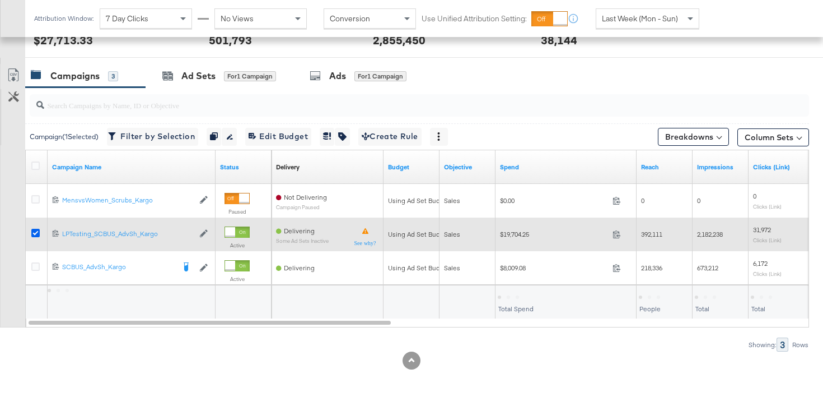
click at [38, 233] on icon at bounding box center [35, 233] width 8 height 8
click at [0, 0] on input "checkbox" at bounding box center [0, 0] width 0 height 0
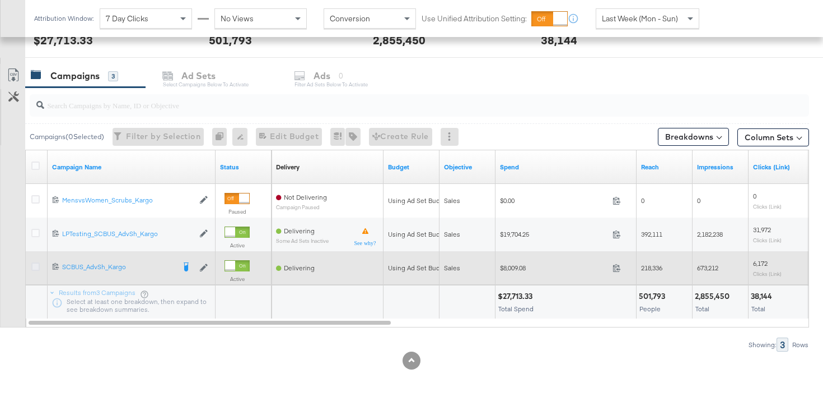
click at [36, 263] on icon at bounding box center [35, 266] width 8 height 8
click at [0, 0] on input "checkbox" at bounding box center [0, 0] width 0 height 0
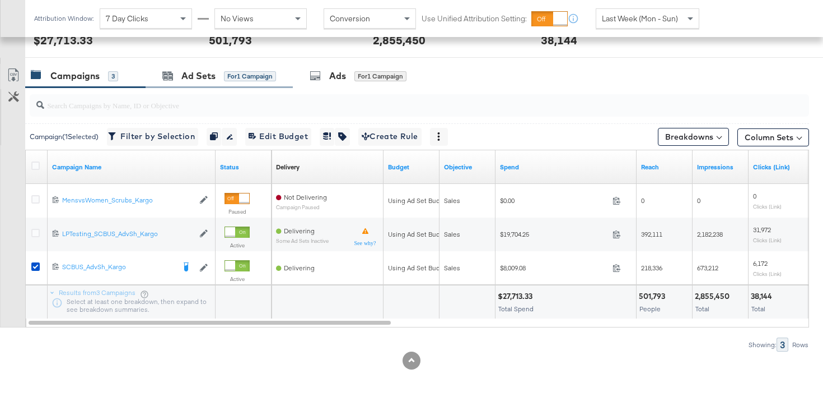
click at [230, 67] on div "Ad Sets for 1 Campaign" at bounding box center [219, 76] width 147 height 24
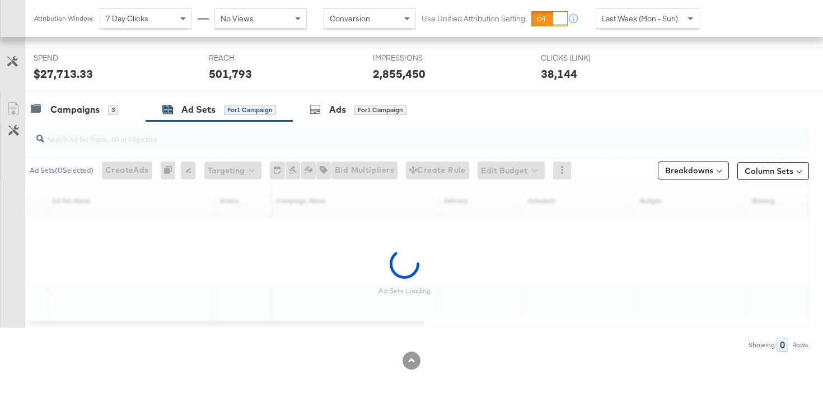
scroll to position [382, 0]
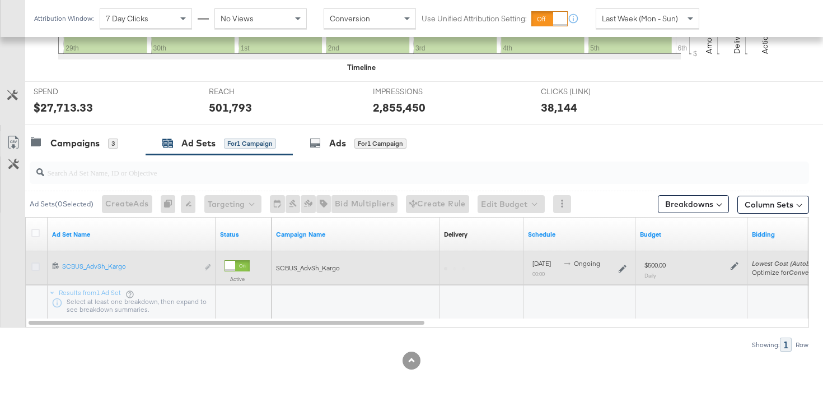
click at [37, 267] on icon at bounding box center [35, 266] width 8 height 8
click at [0, 0] on input "checkbox" at bounding box center [0, 0] width 0 height 0
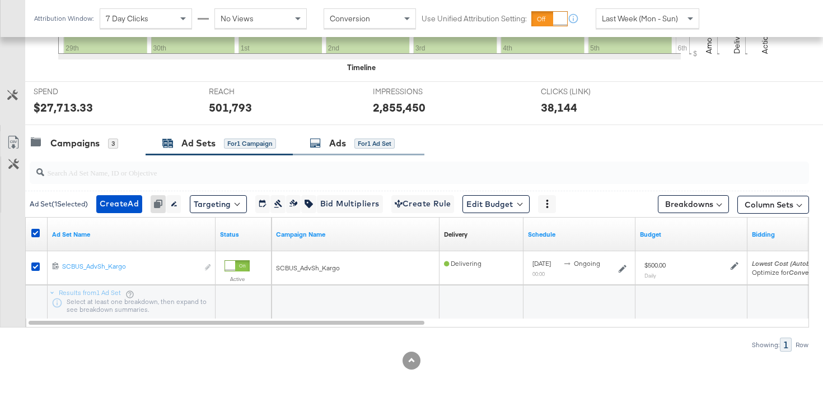
click at [360, 149] on div "Ads for 1 Ad Set" at bounding box center [352, 143] width 85 height 13
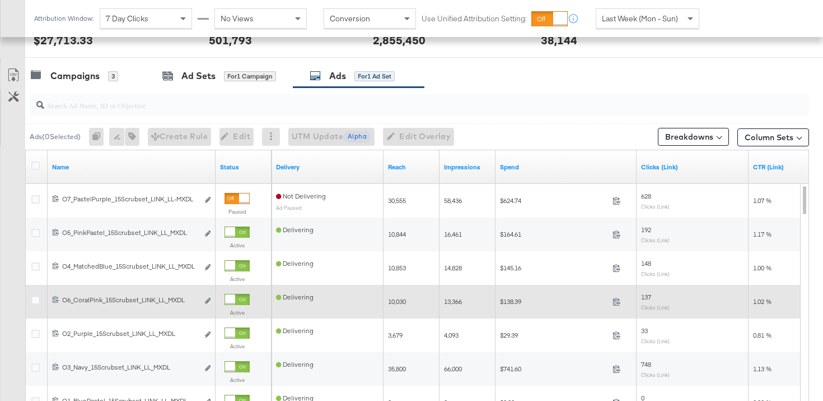
scroll to position [420, 0]
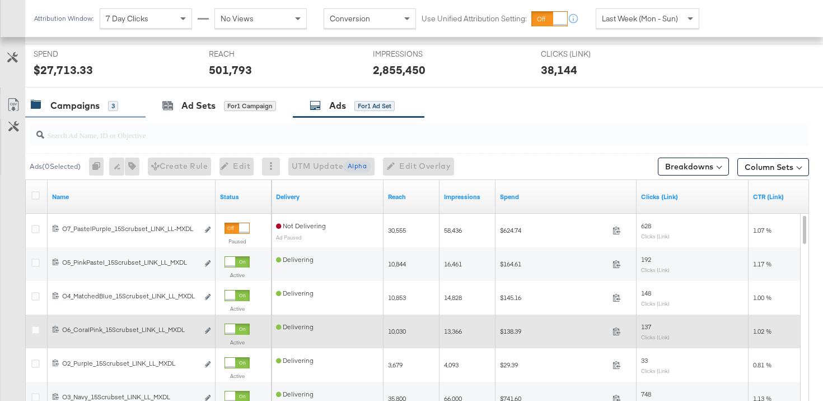
click at [99, 107] on div "Campaigns" at bounding box center [74, 105] width 49 height 13
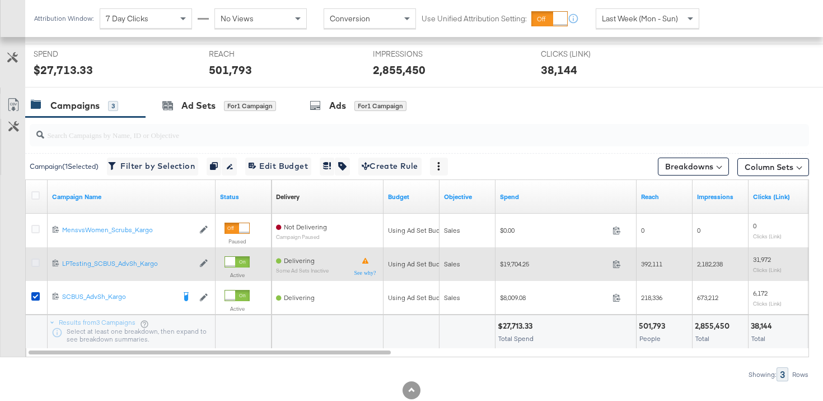
click at [36, 263] on icon at bounding box center [35, 262] width 8 height 8
click at [0, 0] on input "checkbox" at bounding box center [0, 0] width 0 height 0
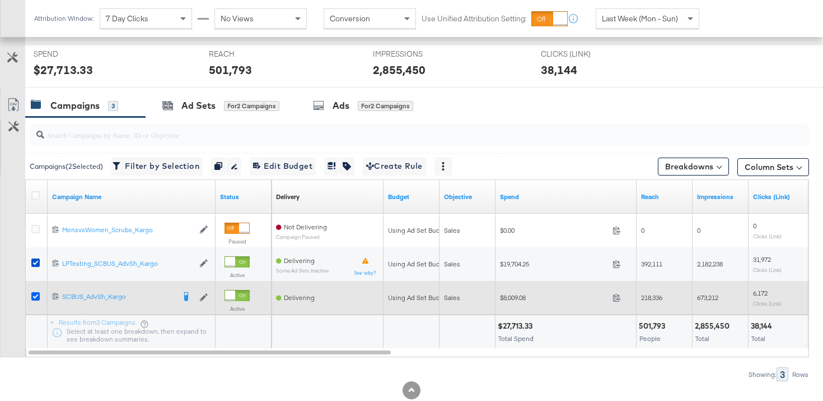
click at [35, 296] on icon at bounding box center [35, 296] width 8 height 8
click at [0, 0] on input "checkbox" at bounding box center [0, 0] width 0 height 0
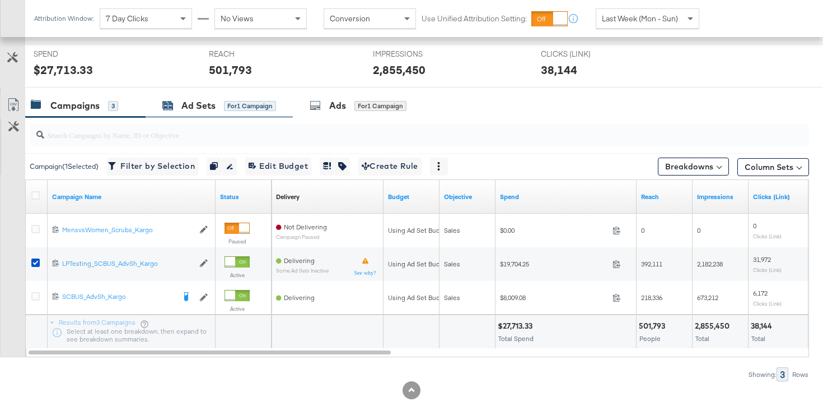
click at [198, 106] on div "Ad Sets" at bounding box center [198, 105] width 34 height 13
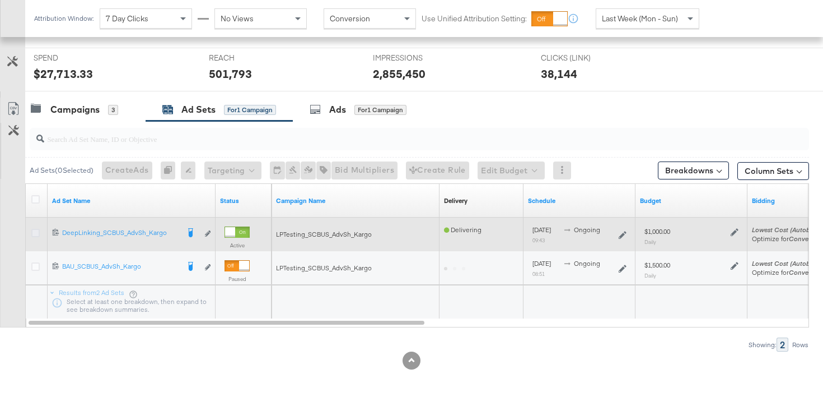
click at [37, 234] on icon at bounding box center [35, 233] width 8 height 8
click at [0, 0] on input "checkbox" at bounding box center [0, 0] width 0 height 0
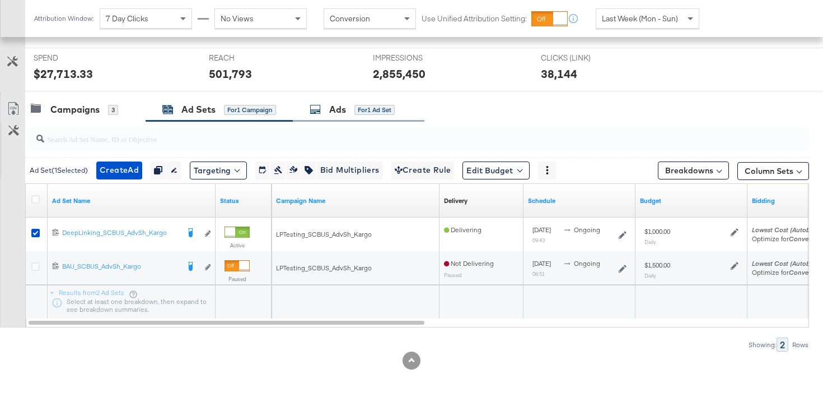
click at [327, 101] on div "Ads for 1 Ad Set" at bounding box center [359, 109] width 132 height 24
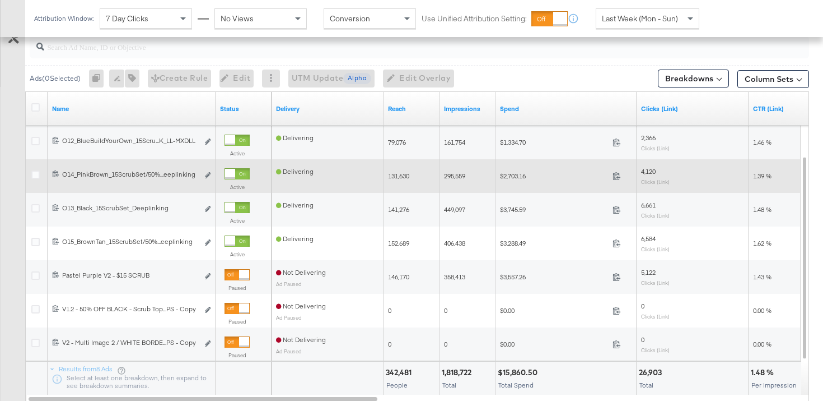
scroll to position [518, 0]
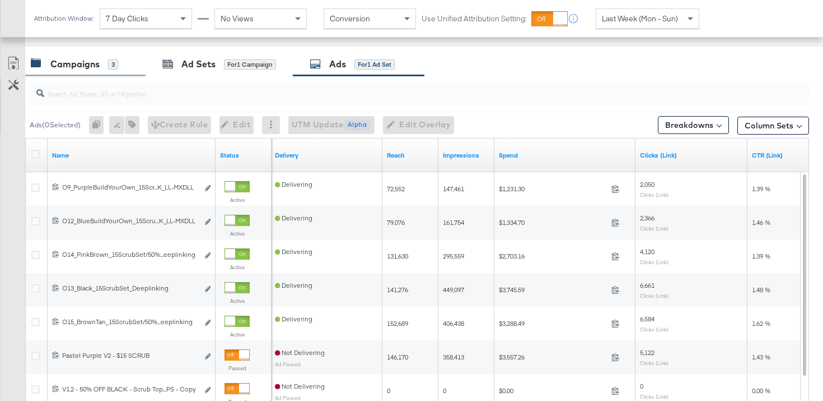
click at [76, 56] on div "Campaigns 3" at bounding box center [85, 64] width 120 height 24
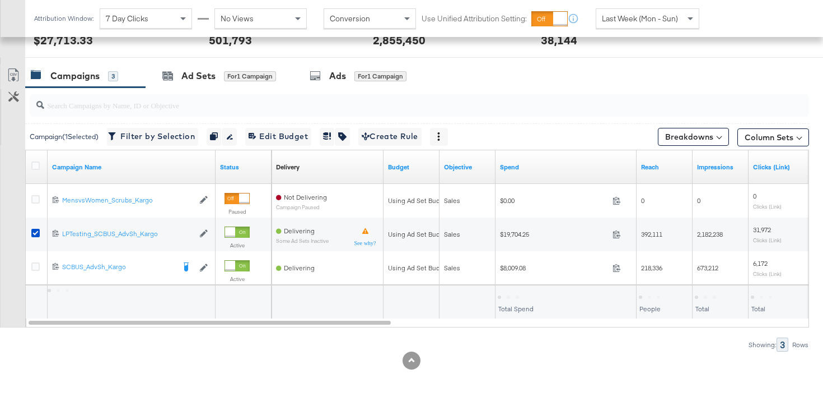
scroll to position [449, 0]
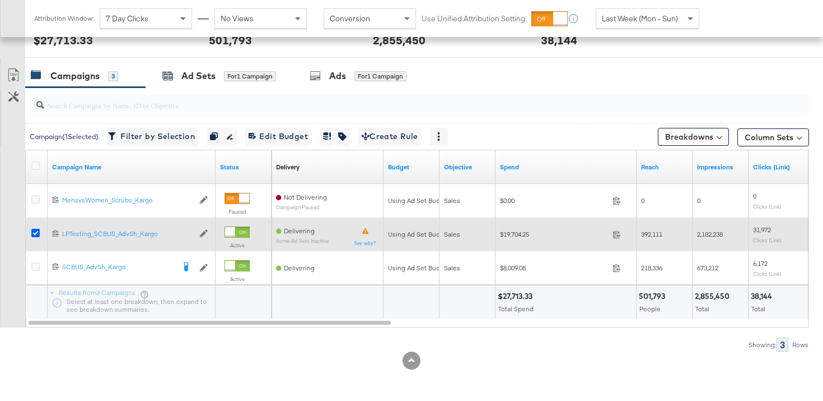
click at [35, 229] on icon at bounding box center [35, 233] width 8 height 8
click at [0, 0] on input "checkbox" at bounding box center [0, 0] width 0 height 0
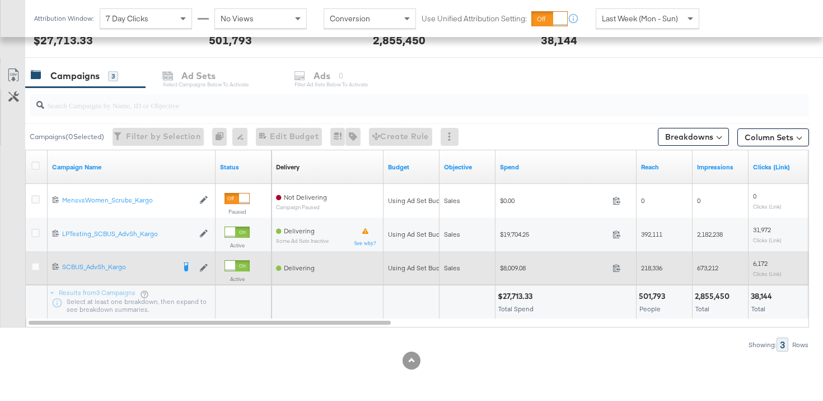
click at [35, 262] on div at bounding box center [37, 268] width 21 height 20
click at [36, 267] on icon at bounding box center [35, 266] width 8 height 8
click at [0, 0] on input "checkbox" at bounding box center [0, 0] width 0 height 0
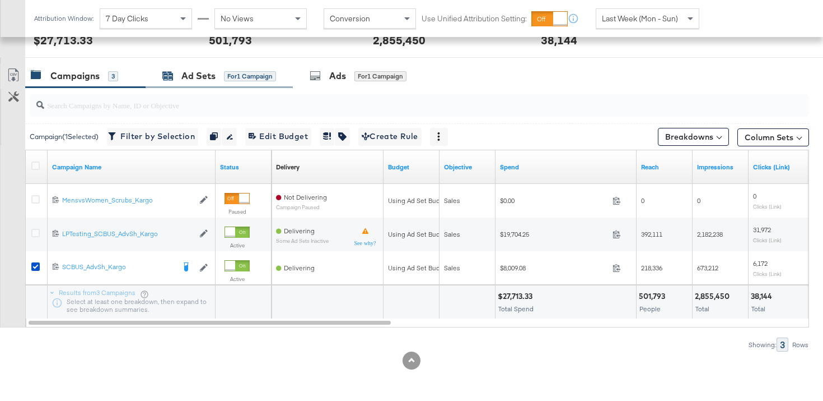
click at [208, 75] on div "Ad Sets" at bounding box center [198, 75] width 34 height 13
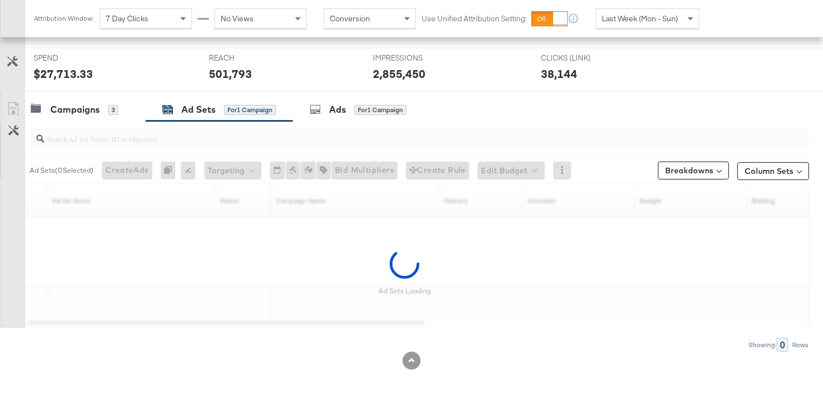
scroll to position [382, 0]
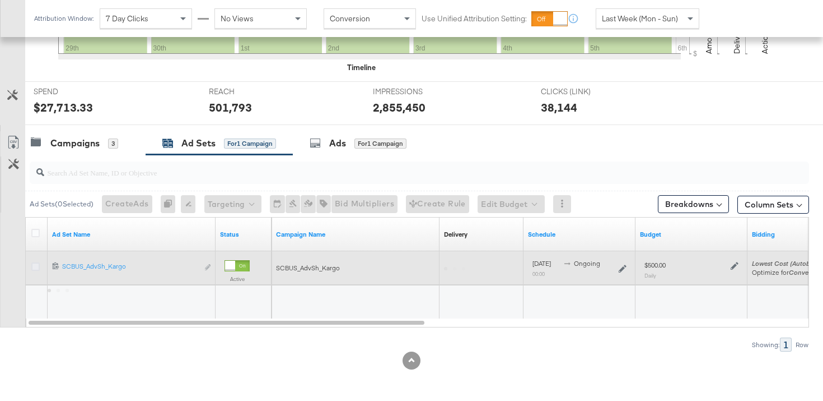
click at [35, 266] on icon at bounding box center [35, 266] width 8 height 8
click at [0, 0] on input "checkbox" at bounding box center [0, 0] width 0 height 0
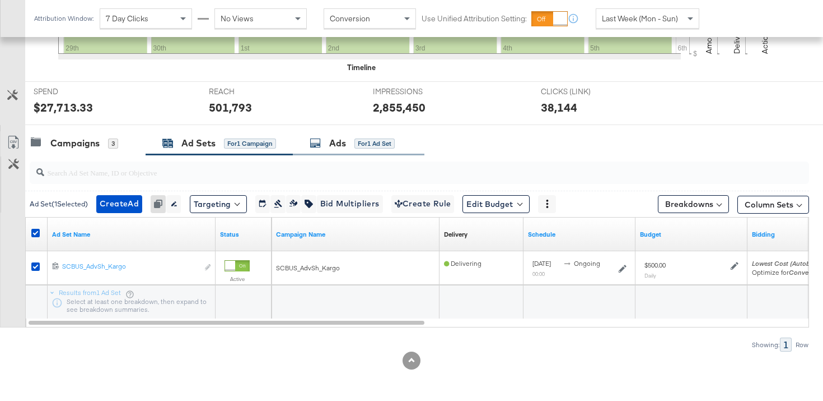
click at [320, 141] on icon at bounding box center [315, 142] width 11 height 11
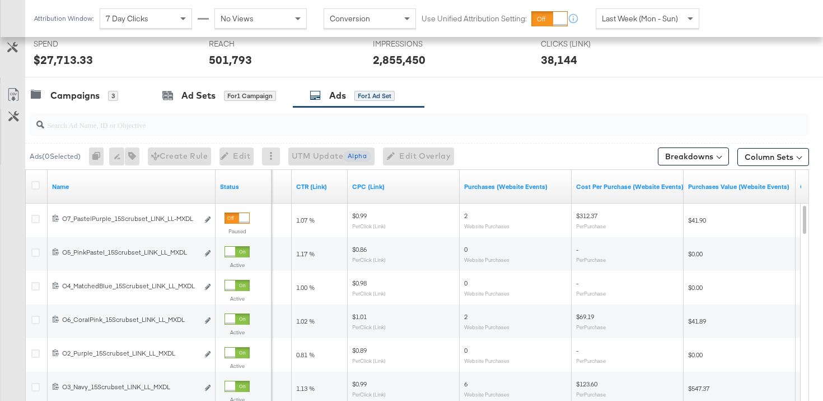
scroll to position [429, 0]
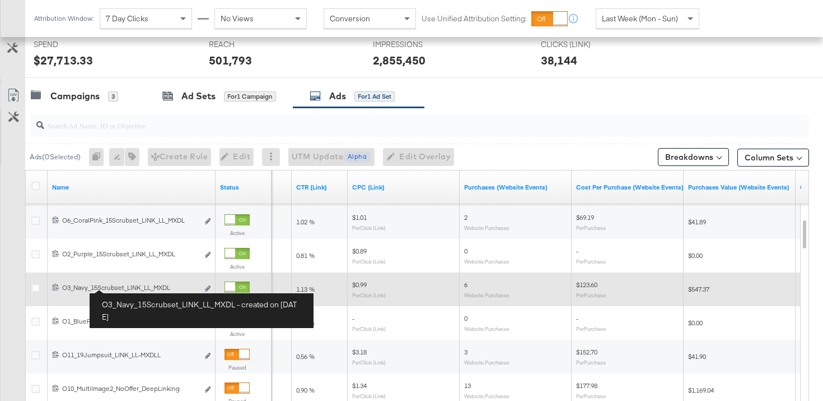
click at [109, 288] on div "O3_Navy_15Scrubset_LINK_LL_MXDL O3_Navy_15Scrubset_LINK_LL_MXDL" at bounding box center [130, 287] width 136 height 9
copy span "O3_Navy_15Scrubset_LINK_LL_MXDL Edit ad"
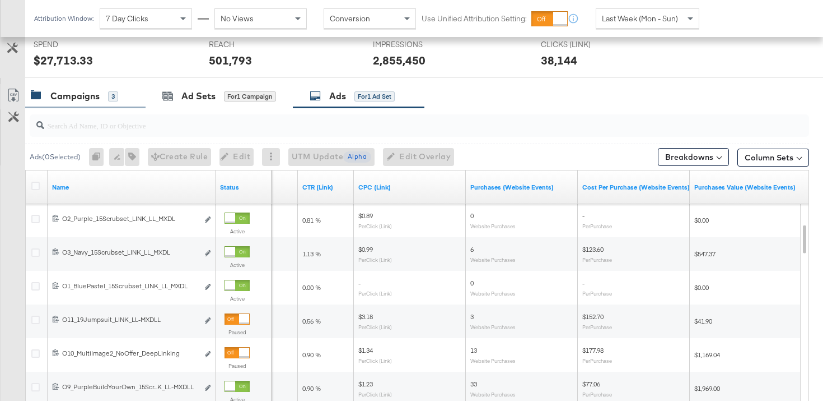
click at [90, 101] on div "Campaigns" at bounding box center [74, 96] width 49 height 13
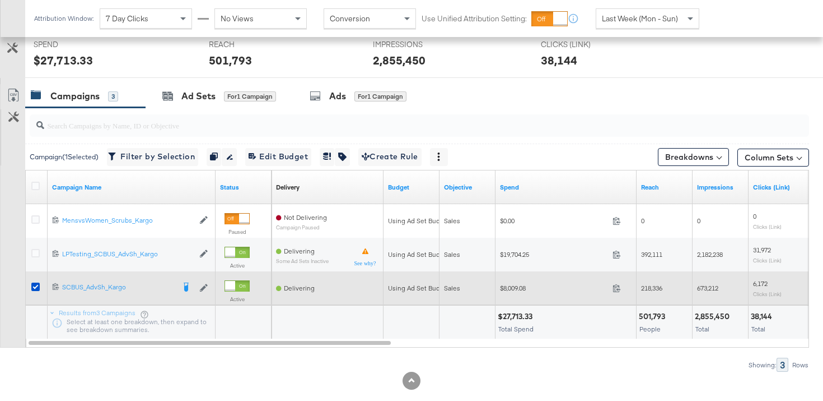
drag, startPoint x: 36, startPoint y: 286, endPoint x: 36, endPoint y: 275, distance: 11.2
click at [36, 286] on icon at bounding box center [35, 286] width 8 height 8
click at [0, 0] on input "checkbox" at bounding box center [0, 0] width 0 height 0
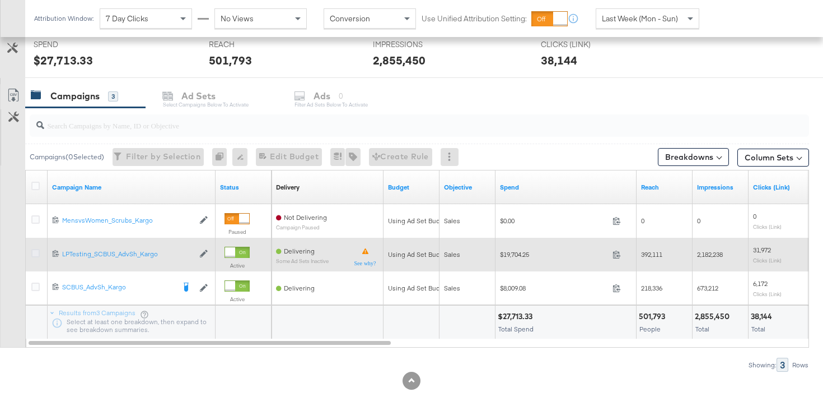
click at [34, 250] on icon at bounding box center [35, 253] width 8 height 8
click at [0, 0] on input "checkbox" at bounding box center [0, 0] width 0 height 0
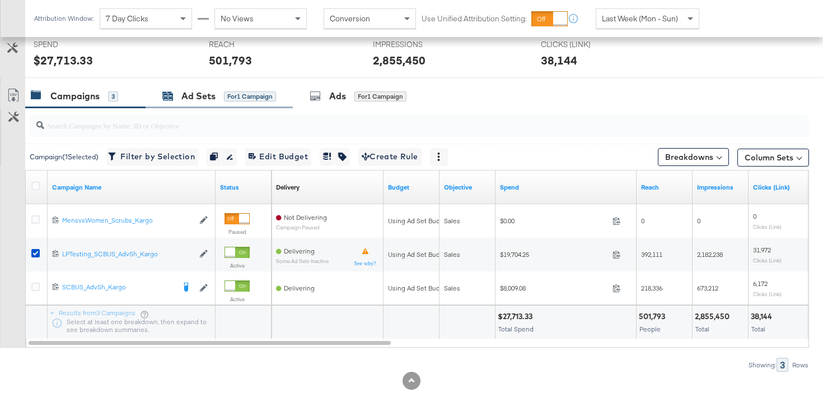
click at [197, 91] on div "Ad Sets" at bounding box center [198, 96] width 34 height 13
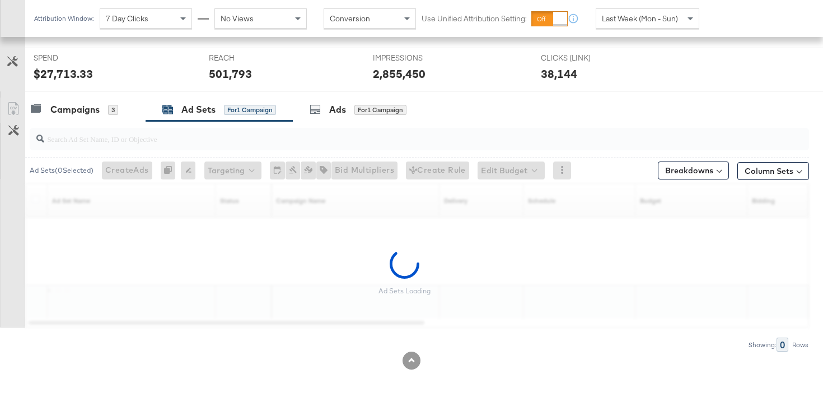
scroll to position [416, 0]
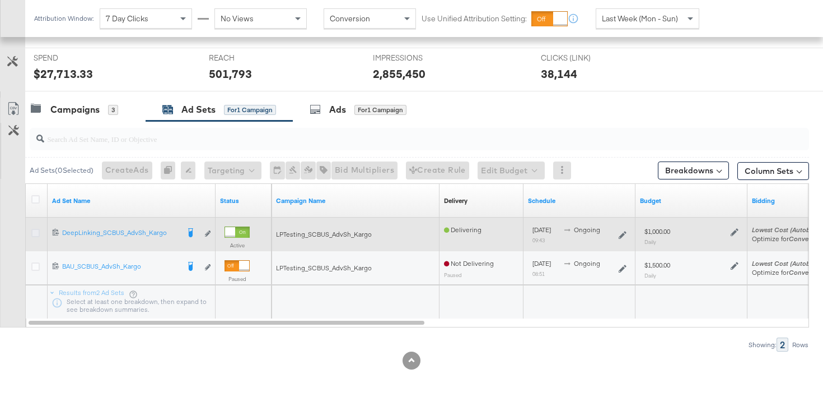
click at [32, 234] on icon at bounding box center [35, 233] width 8 height 8
click at [0, 0] on input "checkbox" at bounding box center [0, 0] width 0 height 0
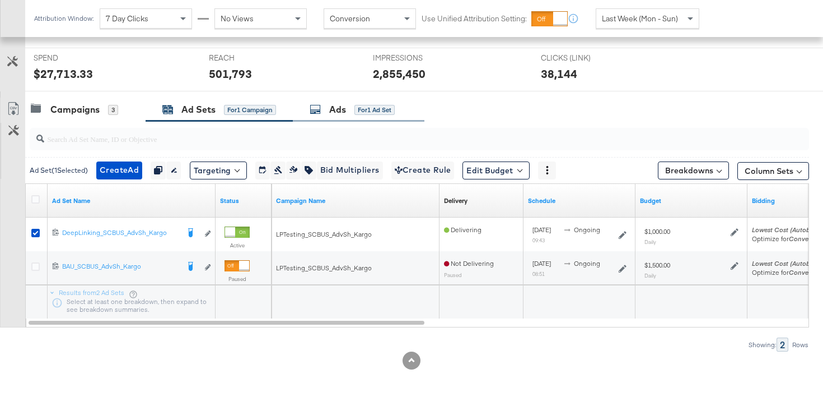
click at [314, 108] on icon at bounding box center [315, 109] width 11 height 11
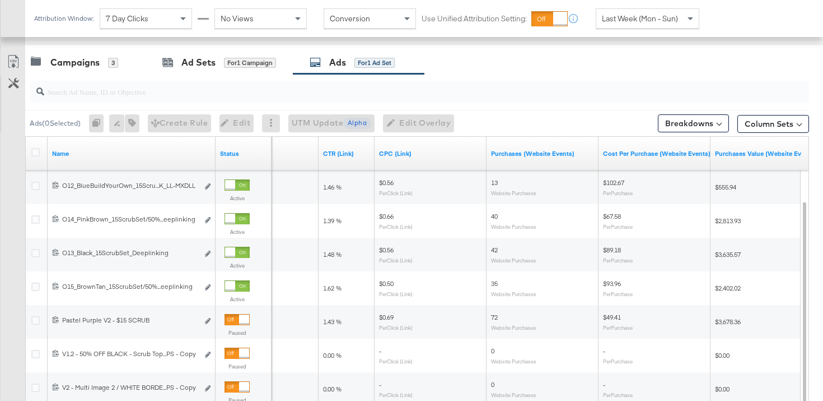
scroll to position [467, 0]
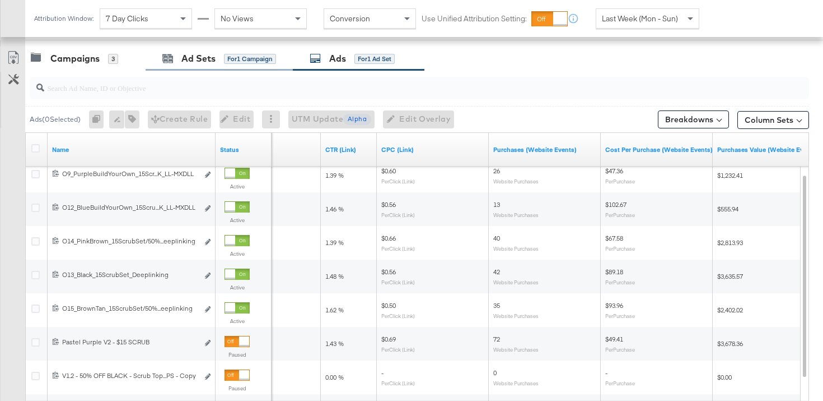
click at [210, 48] on div "Ad Sets for 1 Campaign" at bounding box center [219, 58] width 147 height 24
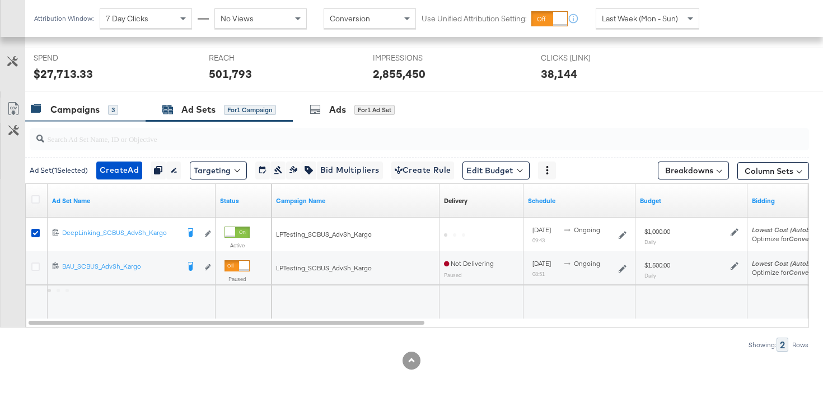
click at [66, 105] on div "Campaigns" at bounding box center [74, 109] width 49 height 13
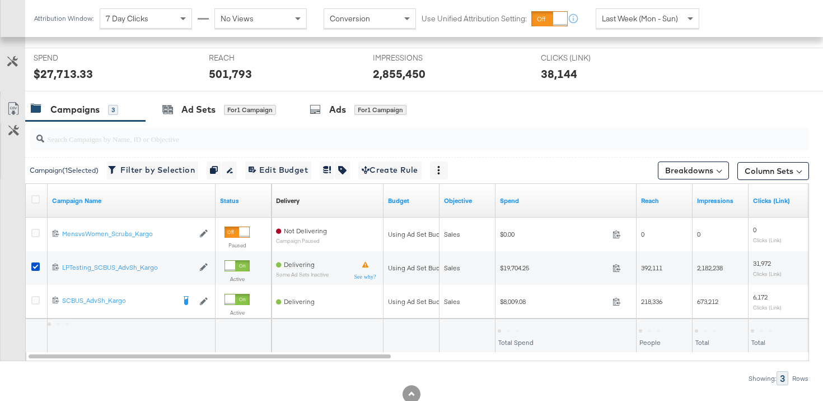
scroll to position [449, 0]
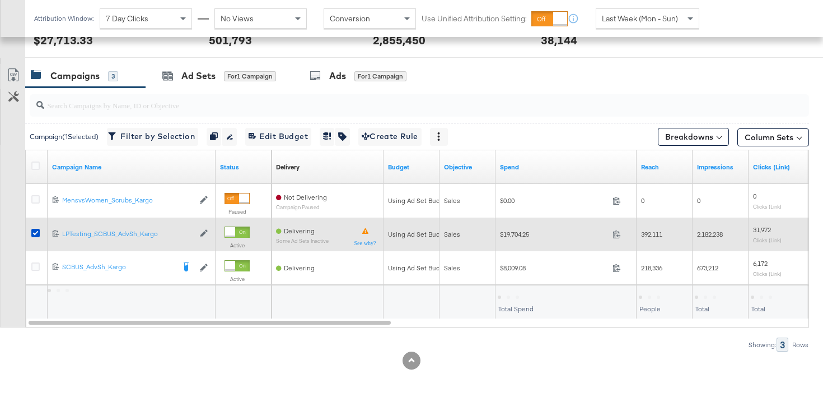
click at [32, 227] on div at bounding box center [37, 234] width 21 height 20
click at [32, 234] on icon at bounding box center [35, 233] width 8 height 8
click at [0, 0] on input "checkbox" at bounding box center [0, 0] width 0 height 0
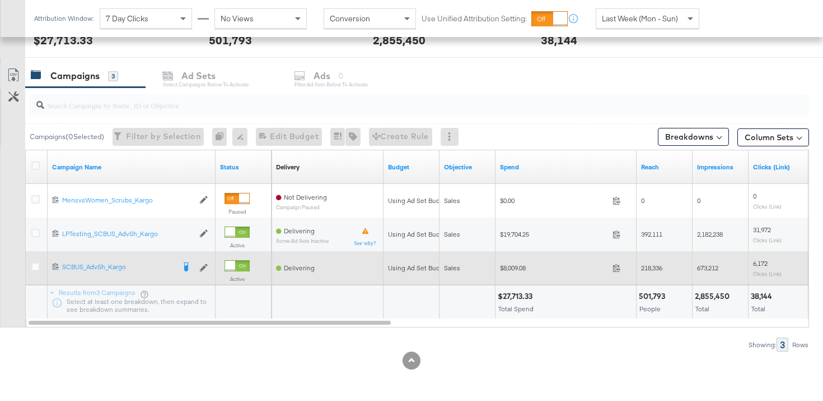
click at [39, 270] on div at bounding box center [37, 267] width 12 height 11
click at [34, 264] on icon at bounding box center [35, 266] width 8 height 8
click at [0, 0] on input "checkbox" at bounding box center [0, 0] width 0 height 0
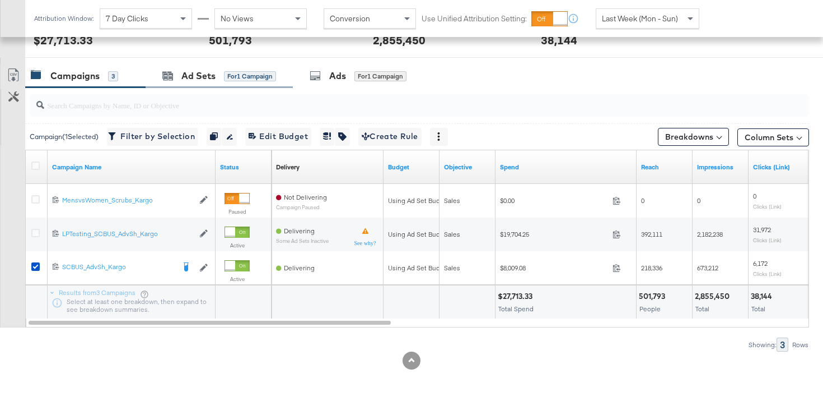
click at [192, 82] on div "Ad Sets for 1 Campaign" at bounding box center [219, 76] width 147 height 24
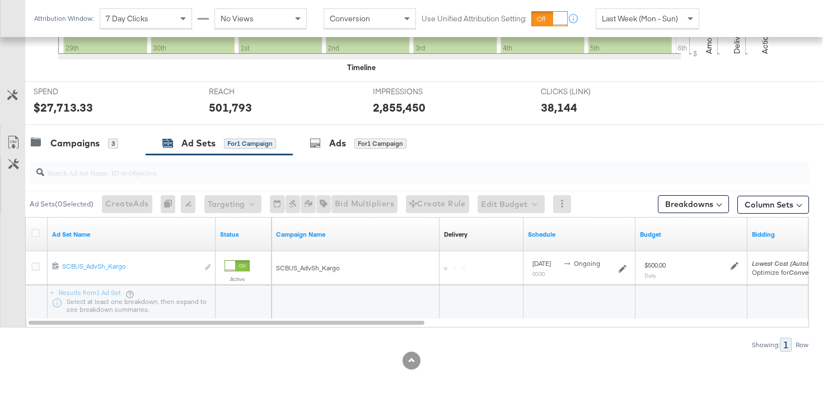
scroll to position [382, 0]
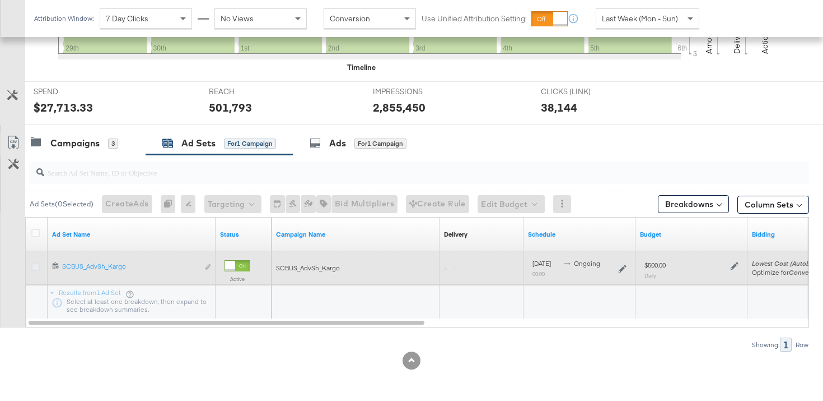
click at [32, 268] on icon at bounding box center [35, 266] width 8 height 8
click at [0, 0] on input "checkbox" at bounding box center [0, 0] width 0 height 0
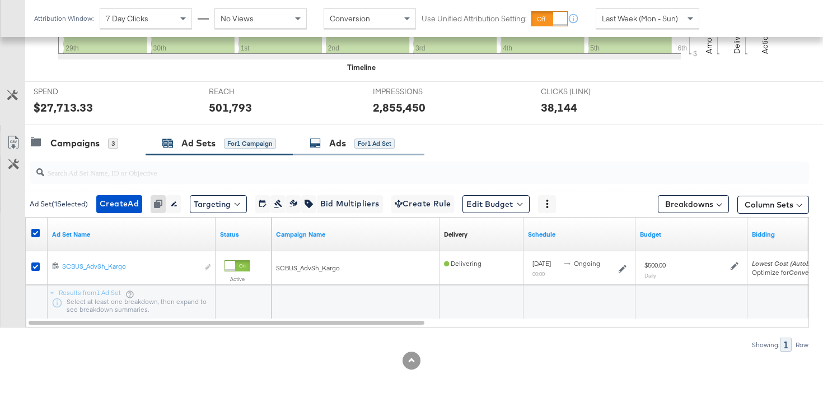
click at [335, 134] on div "Ads for 1 Ad Set" at bounding box center [359, 143] width 132 height 24
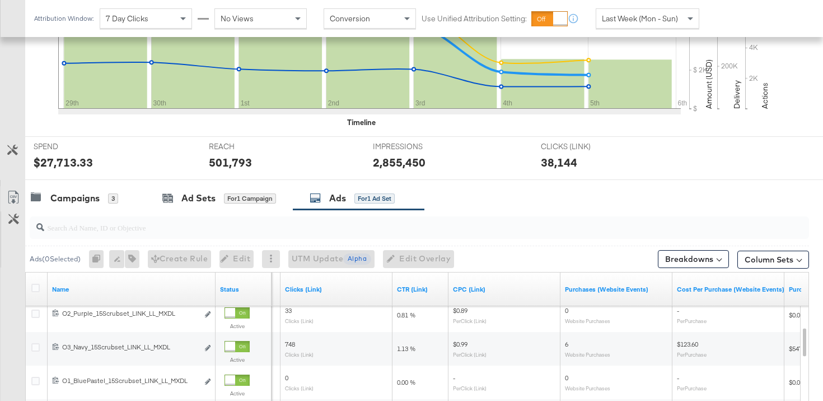
scroll to position [0, 0]
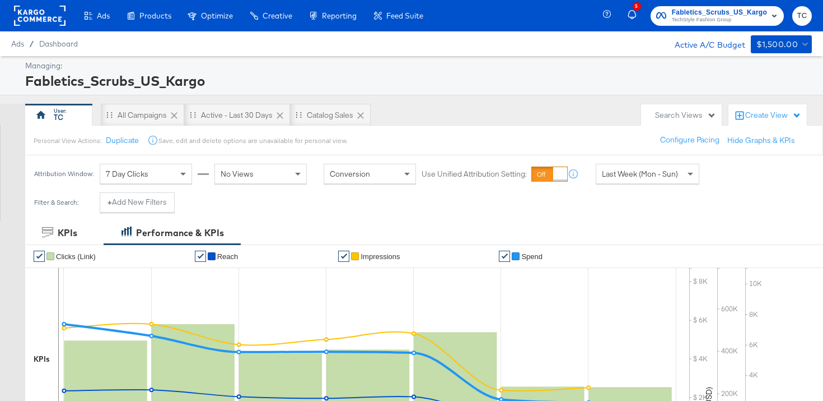
click at [0, 0] on div "Product Sets" at bounding box center [0, 0] width 0 height 0
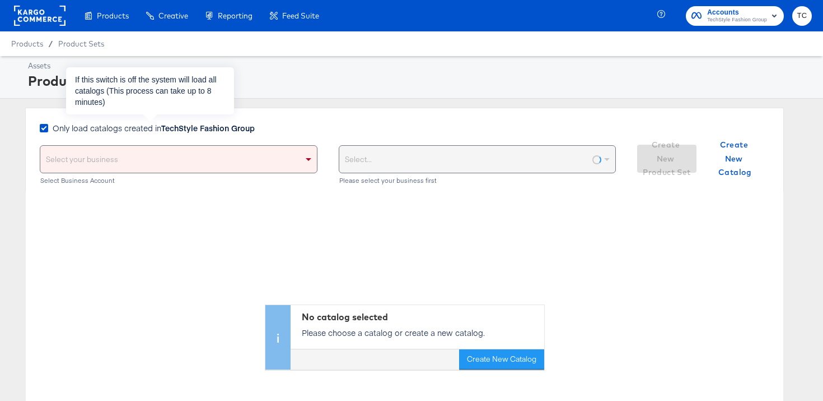
click at [141, 128] on span "Only load catalogs created in TechStyle Fashion Group" at bounding box center [154, 127] width 202 height 11
click at [0, 0] on input "Only load catalogs created in TechStyle Fashion Group" at bounding box center [0, 0] width 0 height 0
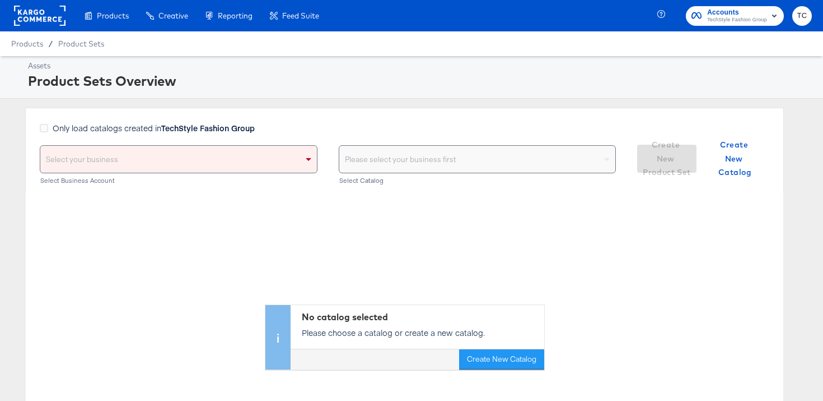
click at [234, 156] on div "Select your business" at bounding box center [178, 159] width 277 height 27
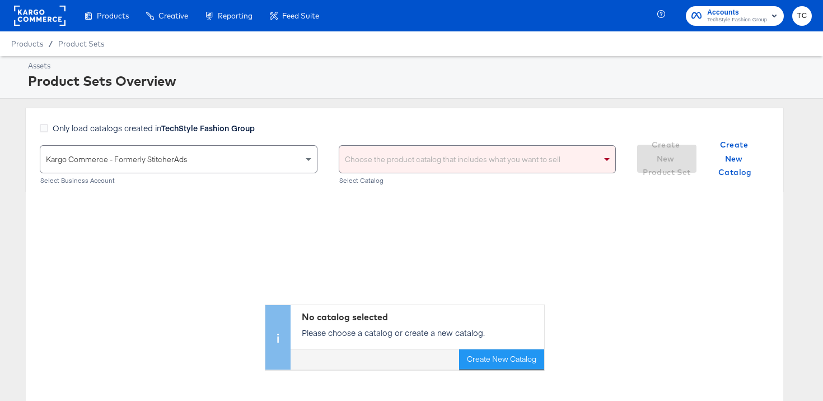
click at [384, 154] on div "Choose the product catalog that includes what you want to sell" at bounding box center [477, 159] width 277 height 27
click at [590, 159] on div "Choose the product catalog that includes what you want to sell" at bounding box center [477, 159] width 277 height 27
click at [609, 163] on span at bounding box center [609, 159] width 14 height 27
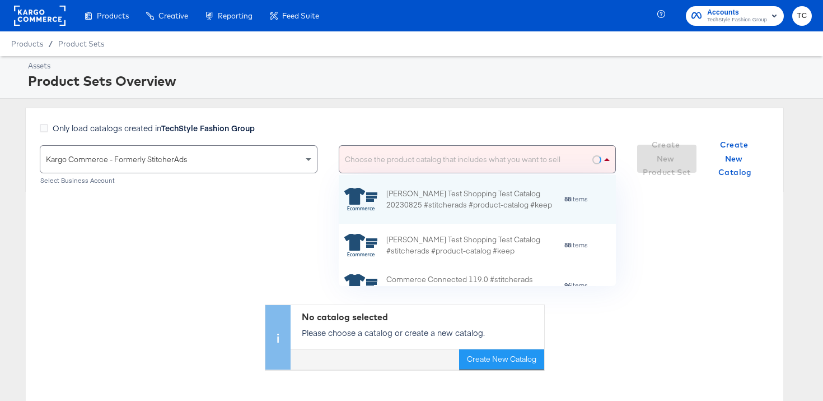
click at [609, 163] on span at bounding box center [609, 159] width 14 height 27
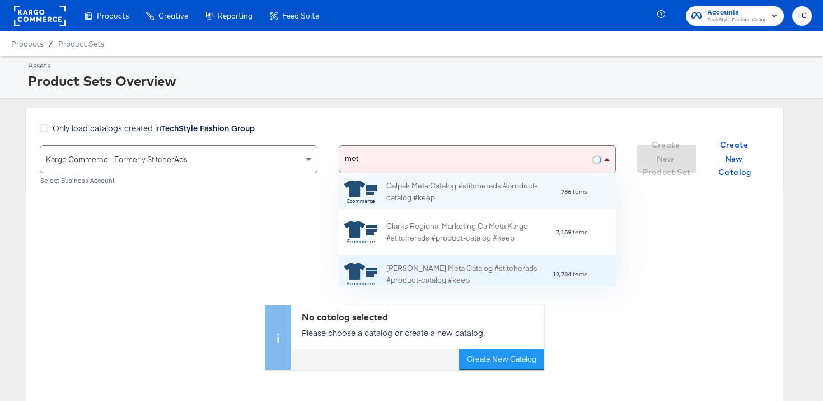
type input "meta"
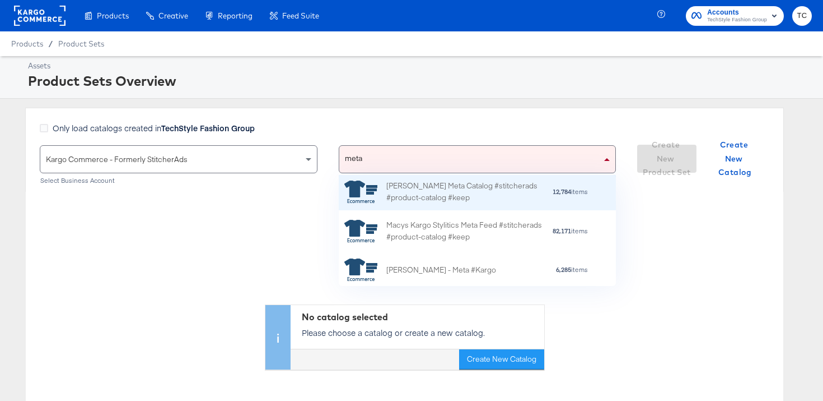
scroll to position [185, 0]
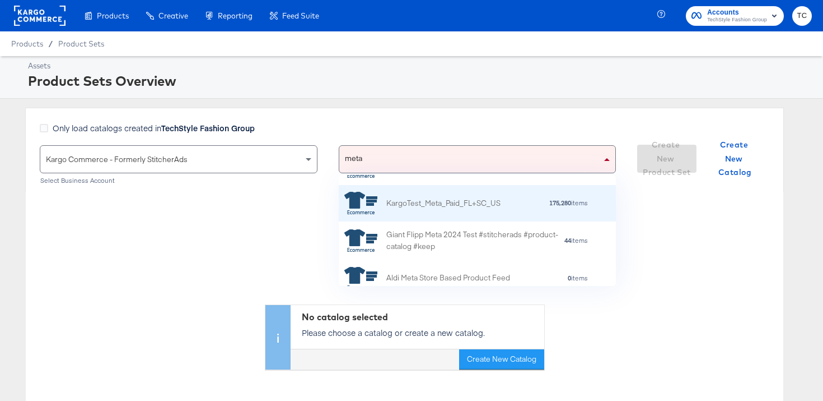
click at [460, 207] on div "KargoTest_Meta_Paid_FL+SC_US" at bounding box center [444, 203] width 114 height 12
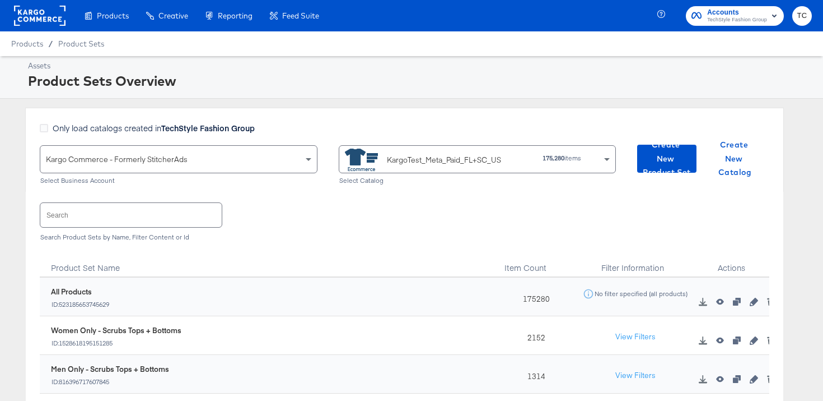
scroll to position [113, 0]
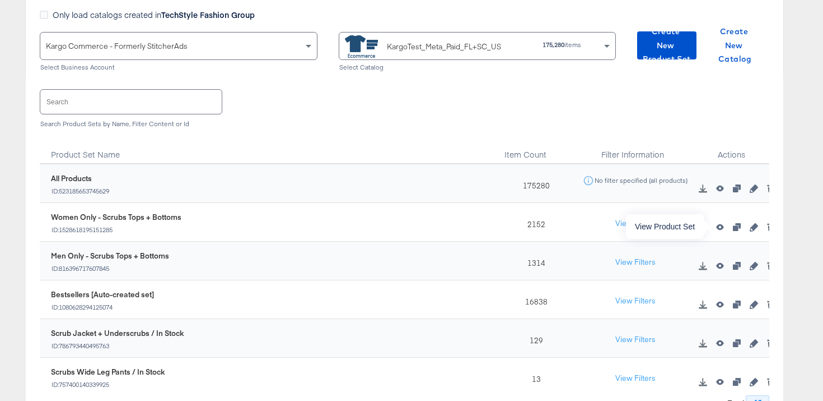
click at [719, 227] on icon "button" at bounding box center [720, 227] width 8 height 8
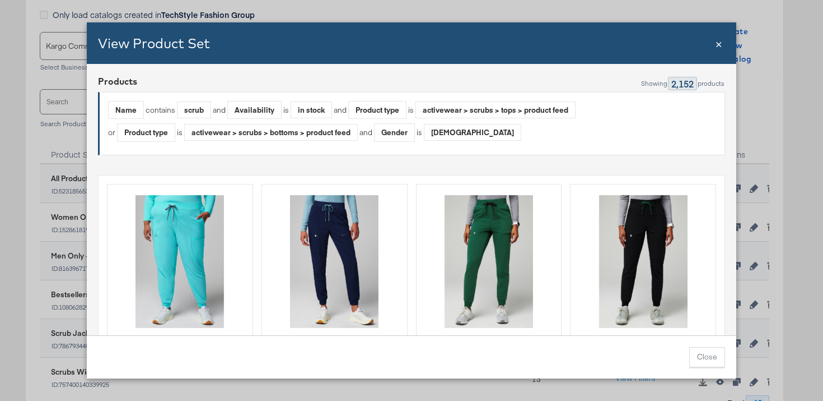
click at [717, 45] on span "×" at bounding box center [719, 42] width 7 height 15
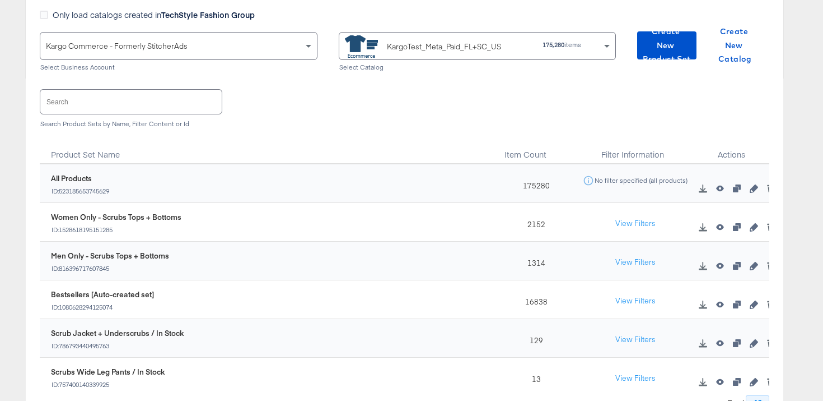
scroll to position [0, 0]
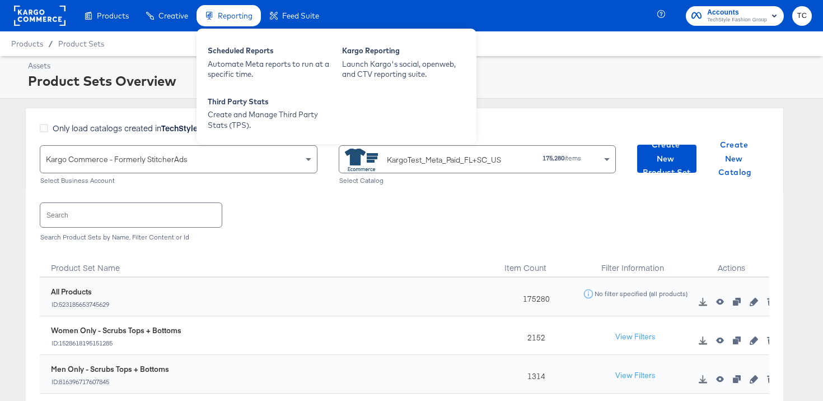
click at [226, 7] on div "Reporting" at bounding box center [229, 16] width 64 height 22
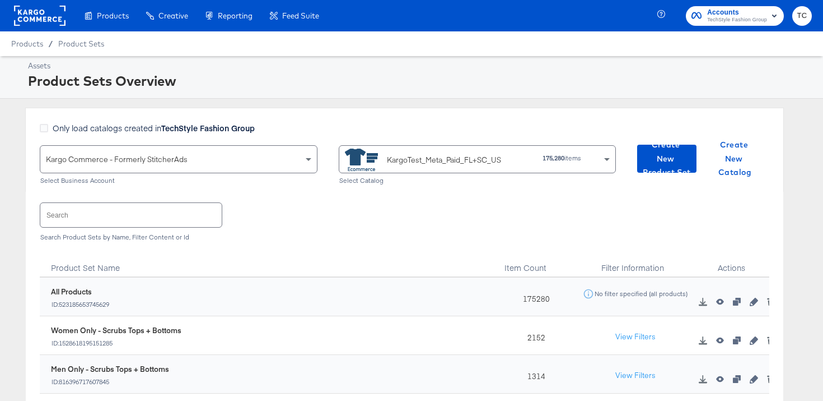
click at [50, 6] on rect at bounding box center [40, 16] width 52 height 20
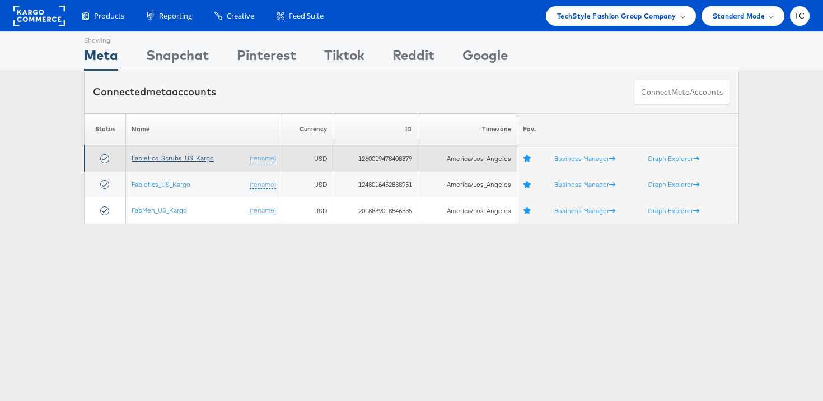
click at [173, 160] on link "Fabletics_Scrubs_US_Kargo" at bounding box center [173, 157] width 82 height 8
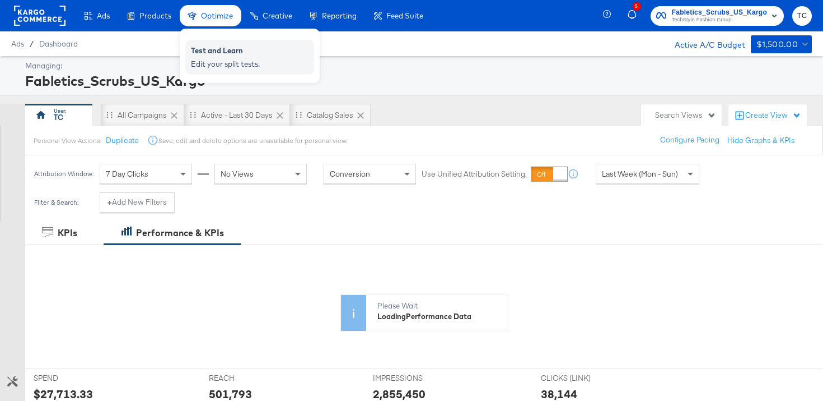
click at [222, 60] on div "Edit your split tests." at bounding box center [250, 64] width 118 height 11
